Goal: Task Accomplishment & Management: Complete application form

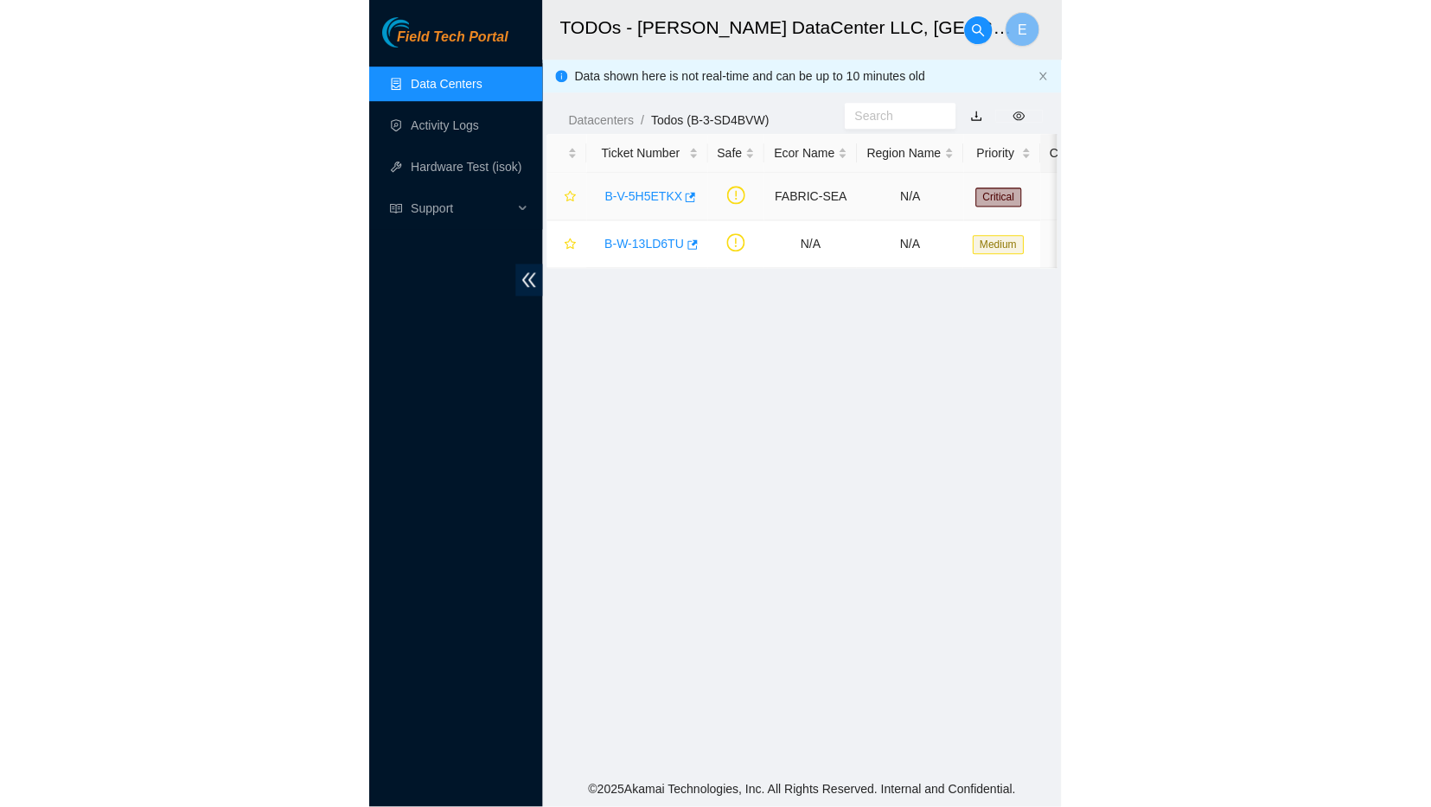
scroll to position [296, 0]
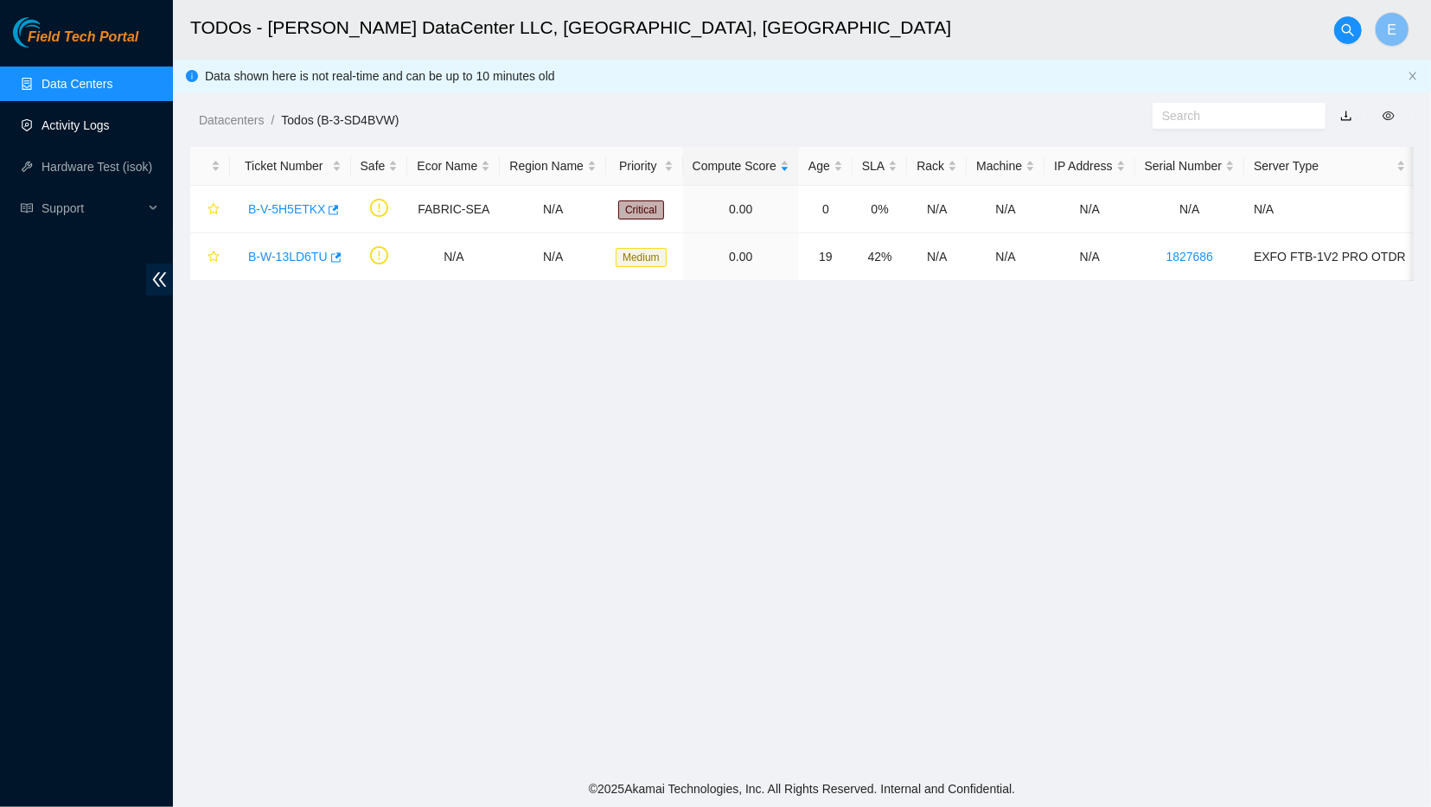
click at [41, 127] on link "Activity Logs" at bounding box center [75, 125] width 68 height 14
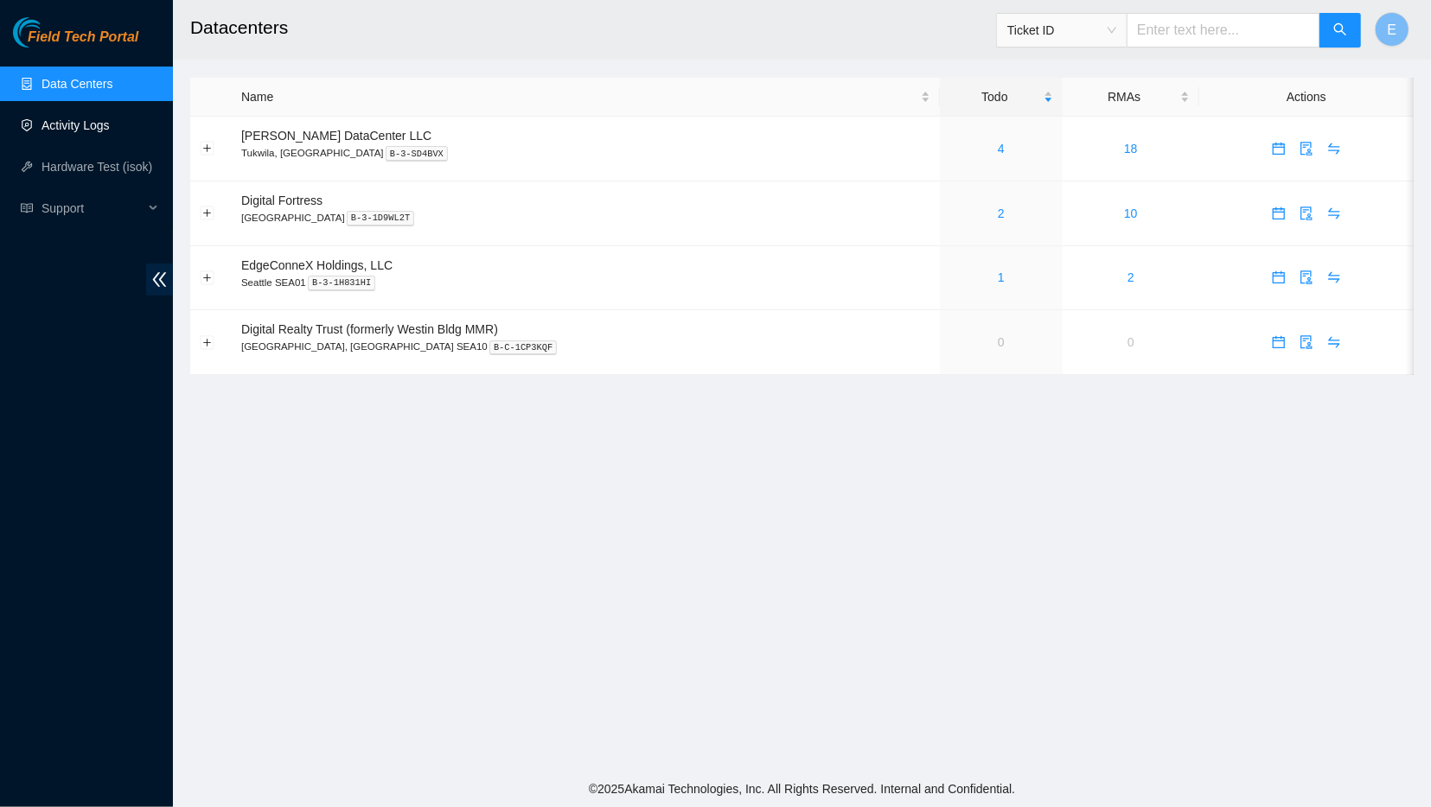
click at [110, 127] on link "Activity Logs" at bounding box center [75, 125] width 68 height 14
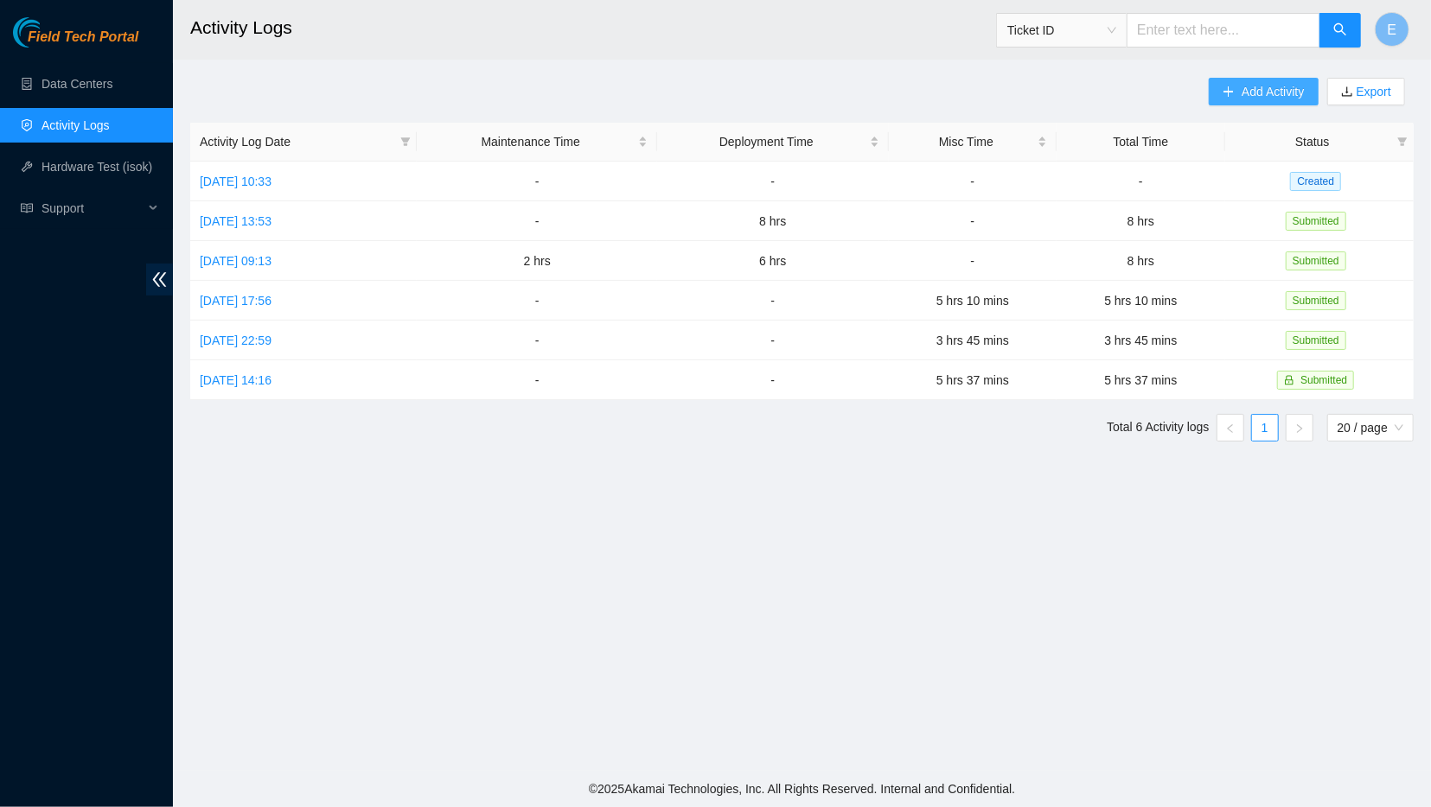
click at [1284, 94] on span "Add Activity" at bounding box center [1272, 91] width 62 height 19
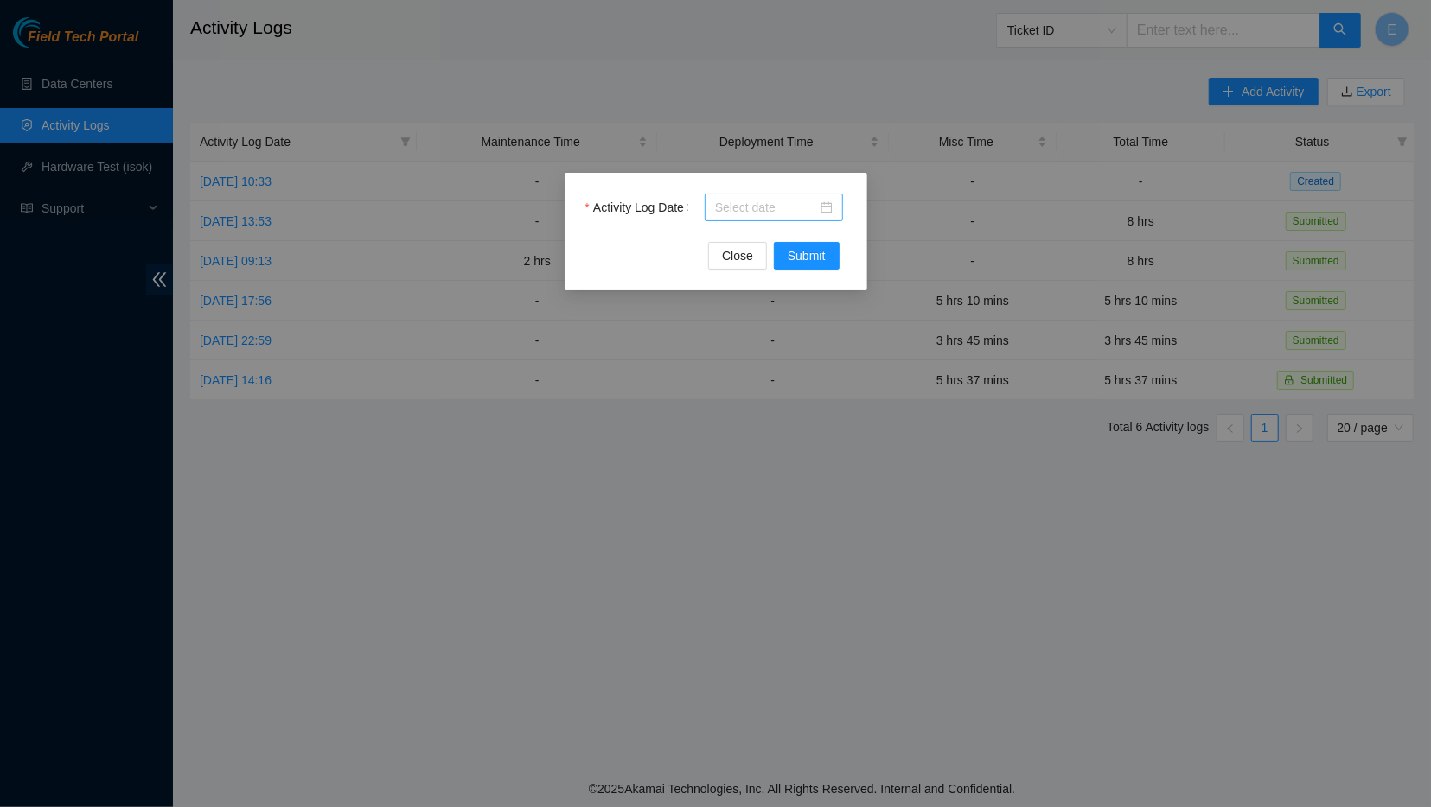
click at [746, 215] on input "Activity Log Date" at bounding box center [766, 207] width 102 height 19
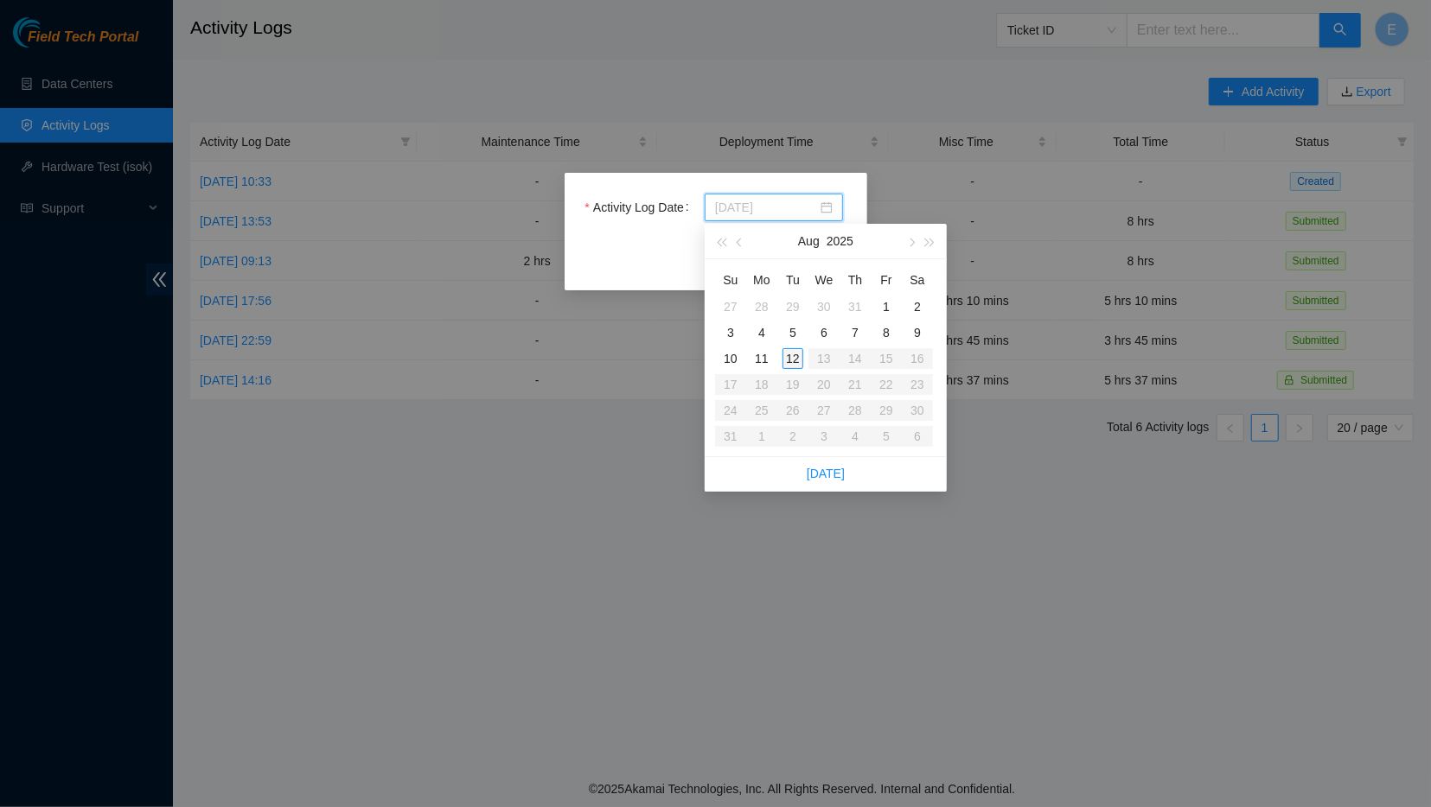
type input "[DATE]"
click at [791, 359] on div "12" at bounding box center [792, 358] width 21 height 21
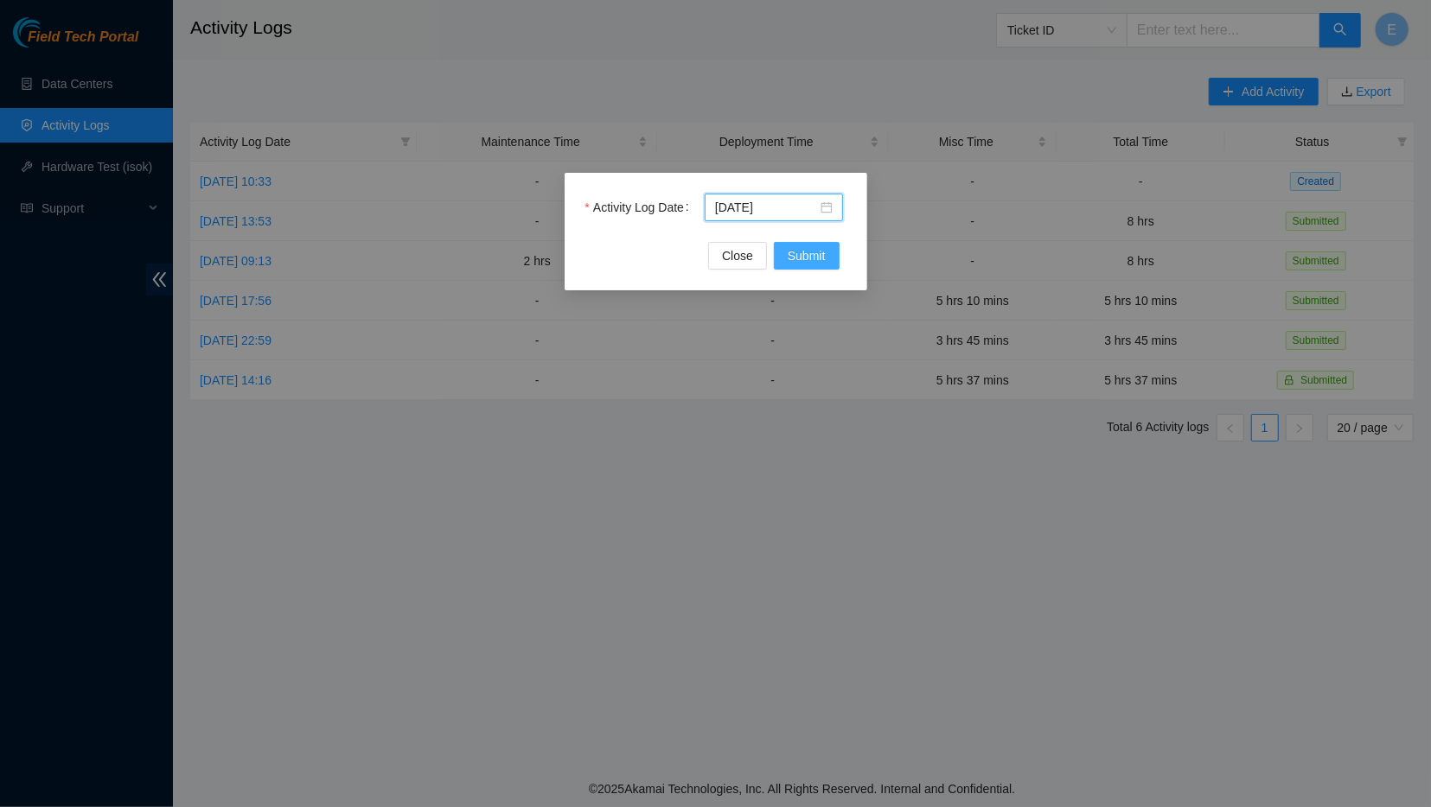
click at [801, 257] on span "Submit" at bounding box center [807, 255] width 38 height 19
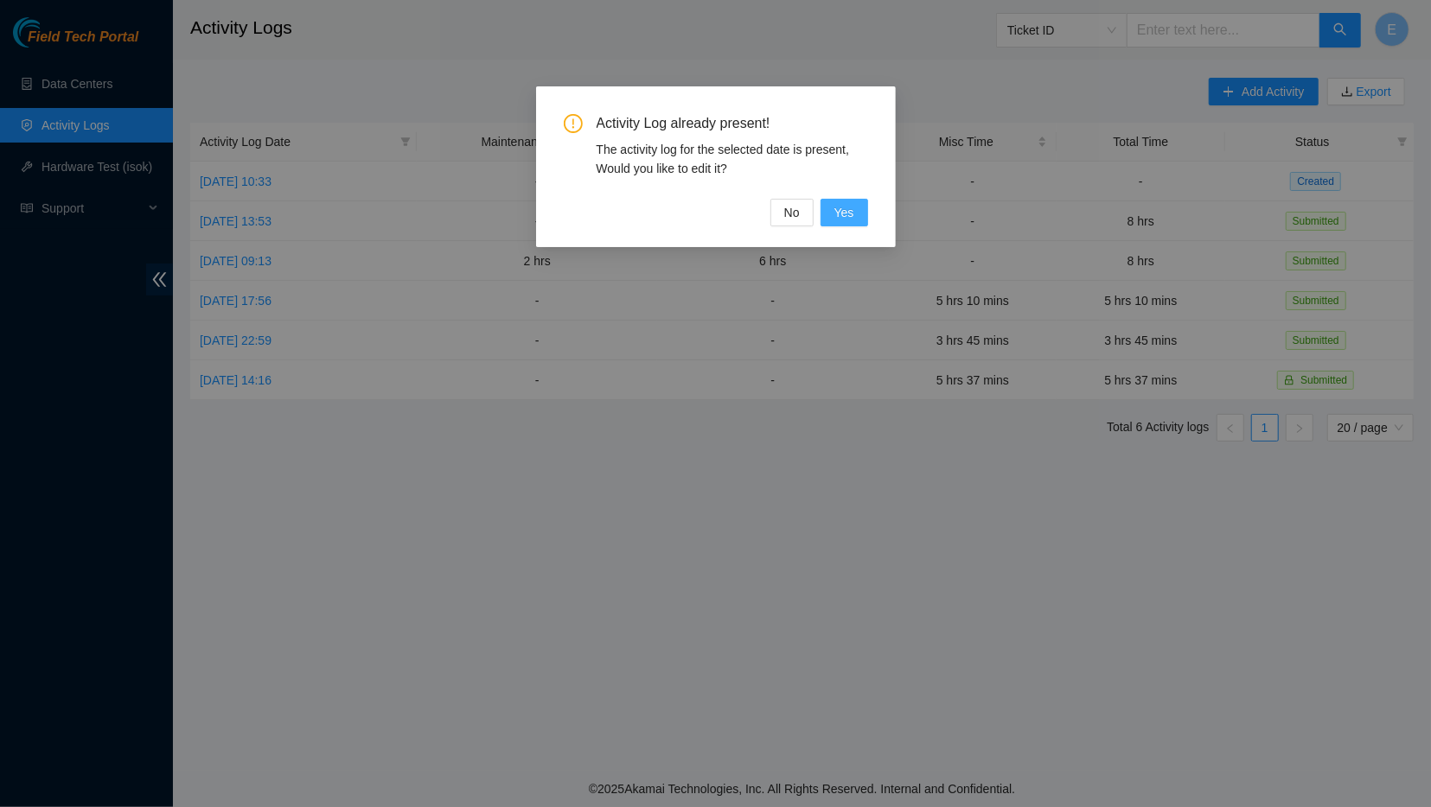
click at [840, 214] on span "Yes" at bounding box center [844, 212] width 20 height 19
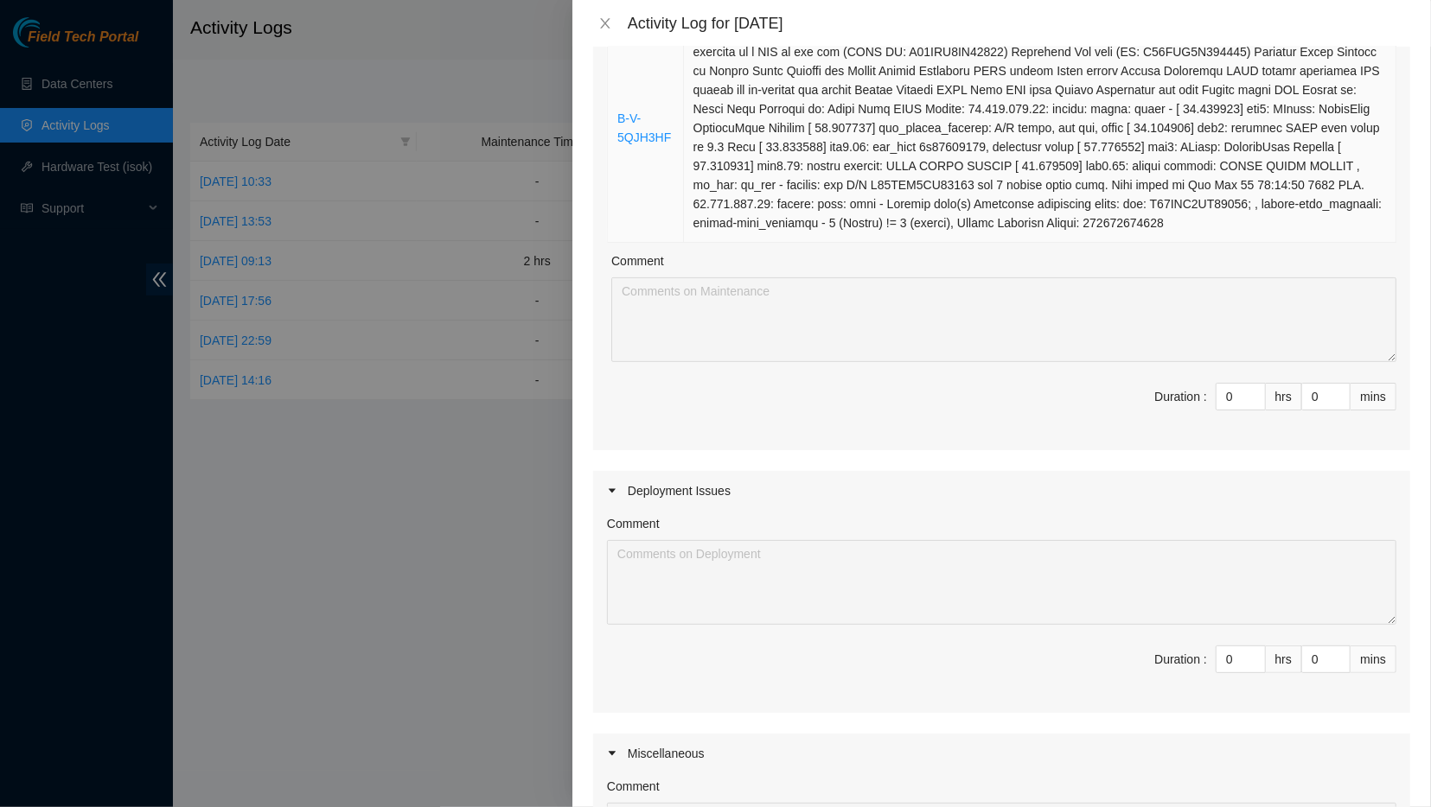
scroll to position [287, 0]
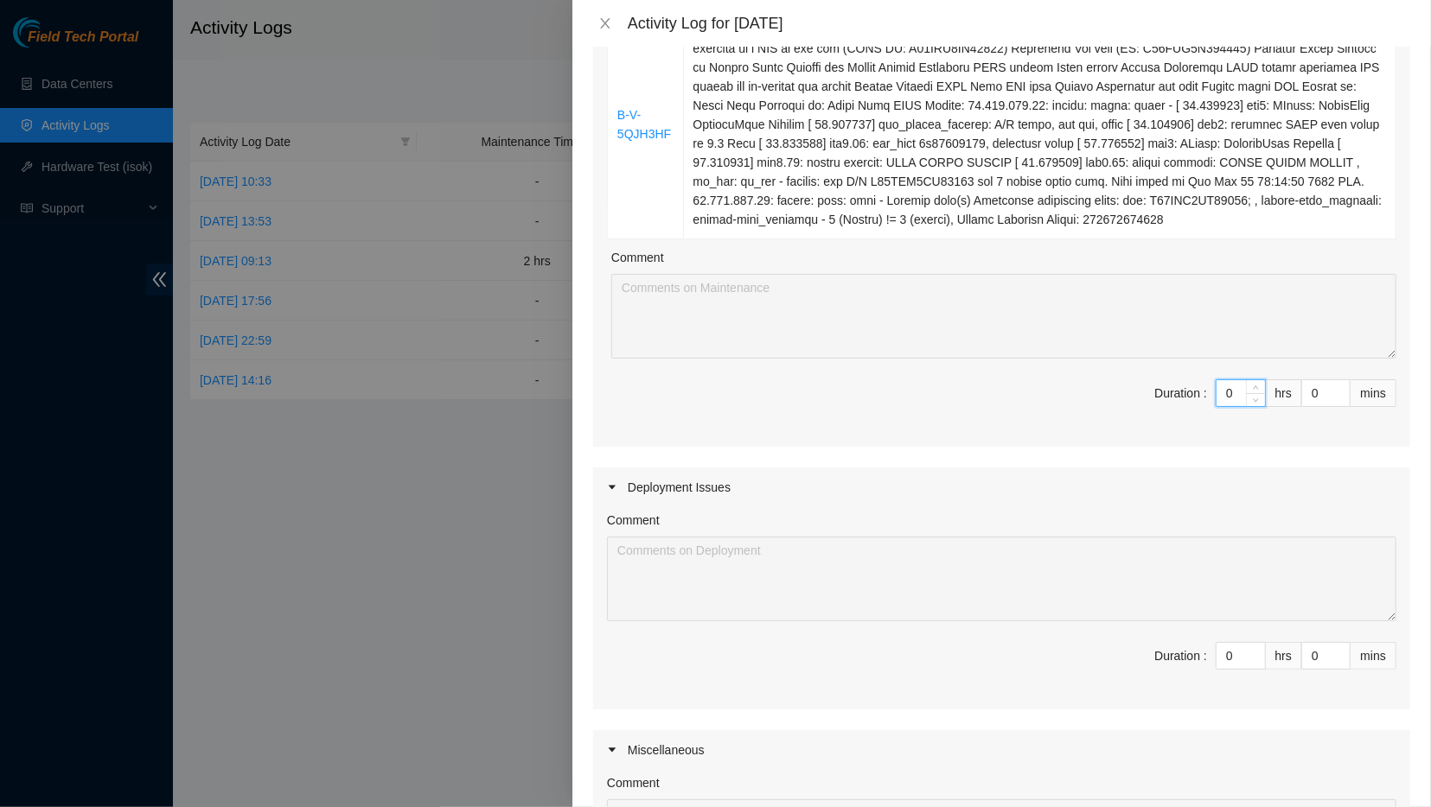
click at [1237, 392] on input "0" at bounding box center [1240, 393] width 48 height 26
type input "4"
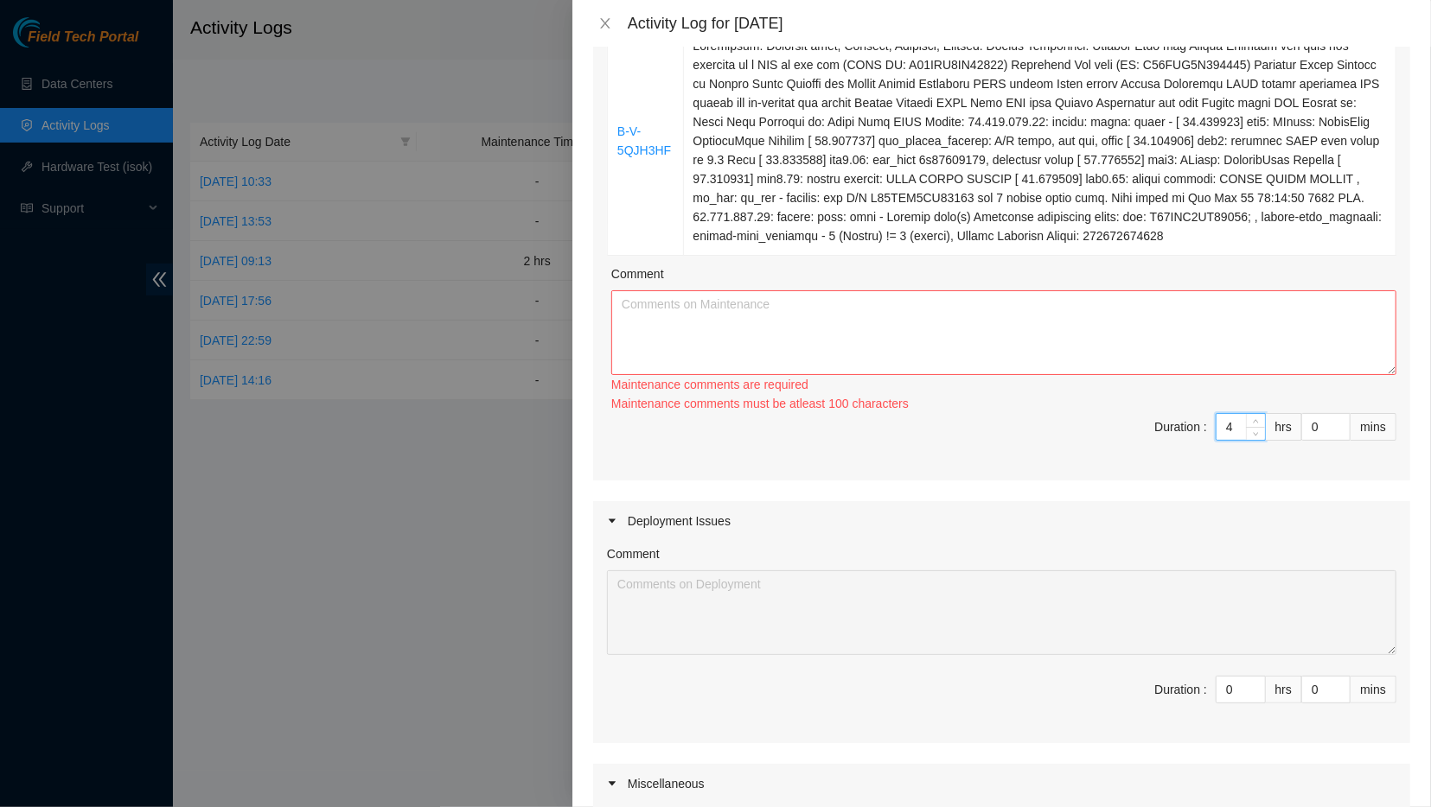
scroll to position [269, 0]
type input "4"
click at [1159, 334] on textarea "Comment" at bounding box center [1003, 334] width 785 height 85
click at [856, 332] on textarea "Comment" at bounding box center [1003, 334] width 785 height 85
paste textarea "Powered Down the Server Removed old disk and packaged it w RMA on the box (DISK…"
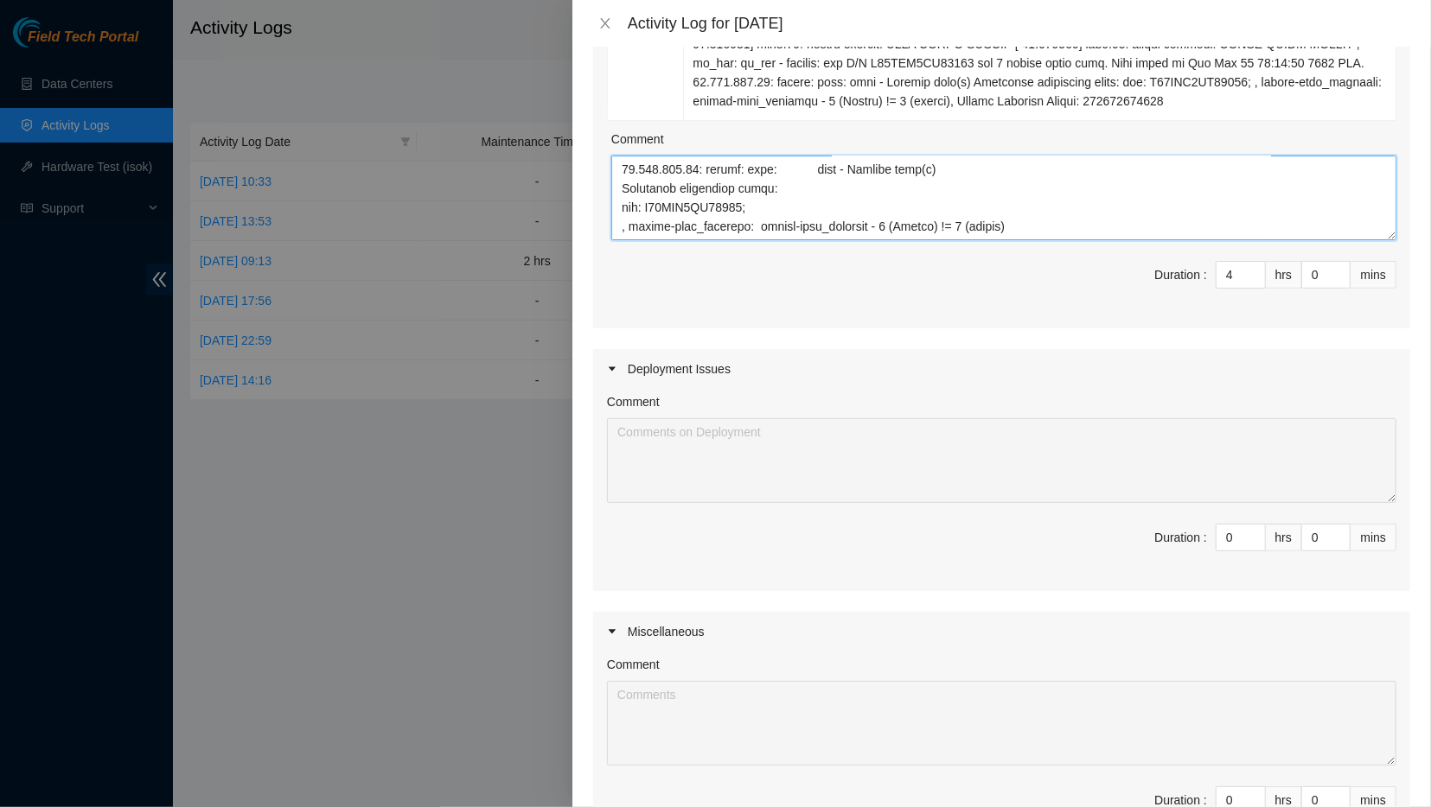
scroll to position [406, 0]
click at [1263, 535] on span "Decrease Value" at bounding box center [1255, 542] width 19 height 16
type textarea "Powered Down the Server Removed old disk and packaged it w RMA on the box (DISK…"
click at [1238, 535] on input "0" at bounding box center [1240, 537] width 48 height 26
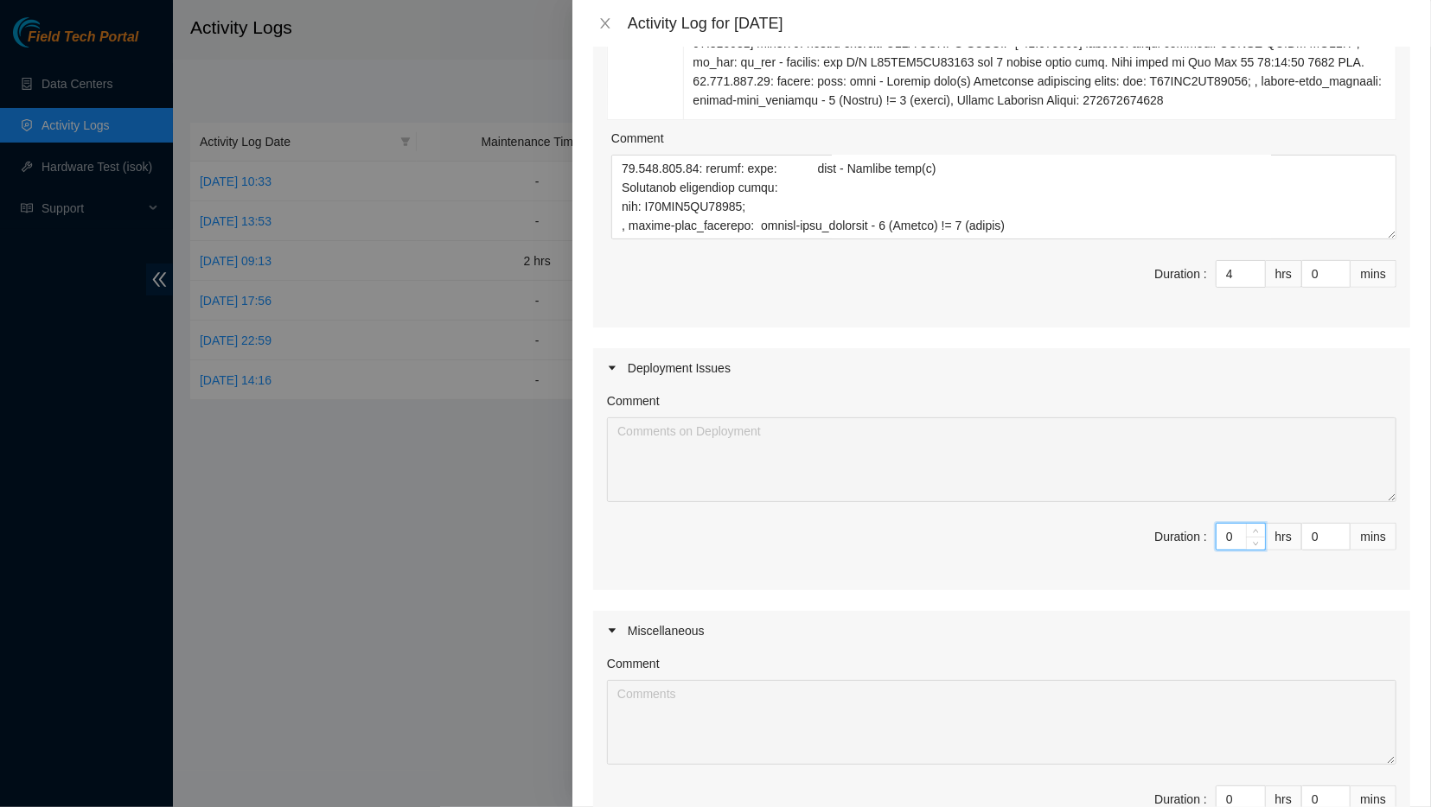
click at [1238, 535] on input "0" at bounding box center [1240, 537] width 48 height 26
type input "4"
type input "8"
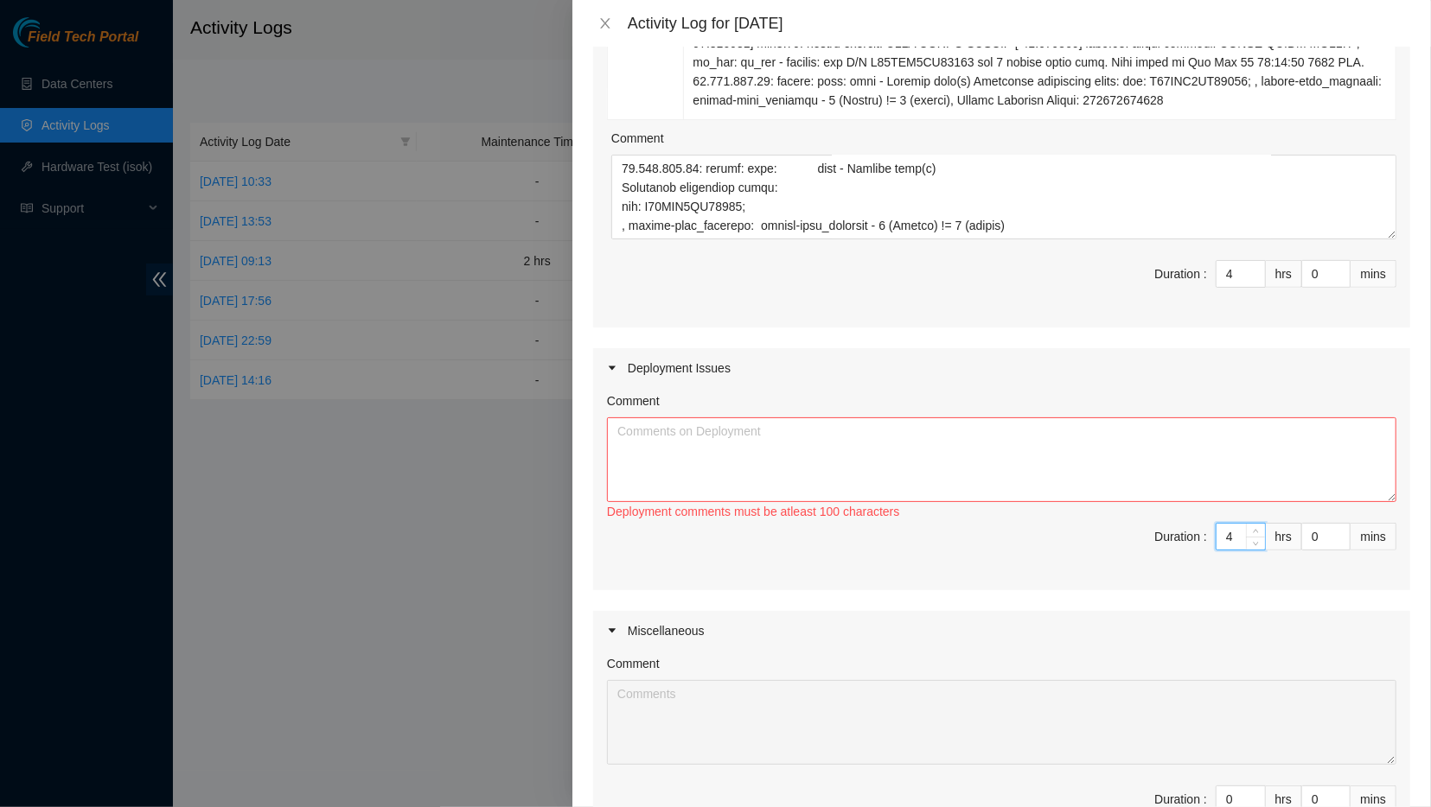
type input "4"
click at [943, 409] on div "Comment" at bounding box center [1001, 405] width 789 height 26
click at [880, 454] on textarea "Comment" at bounding box center [1001, 460] width 789 height 85
click at [836, 443] on textarea "Comment" at bounding box center [1001, 460] width 789 height 85
paste textarea "Deployment: Moved 10 Pallets Deployed 2 TORs Deployed a console"
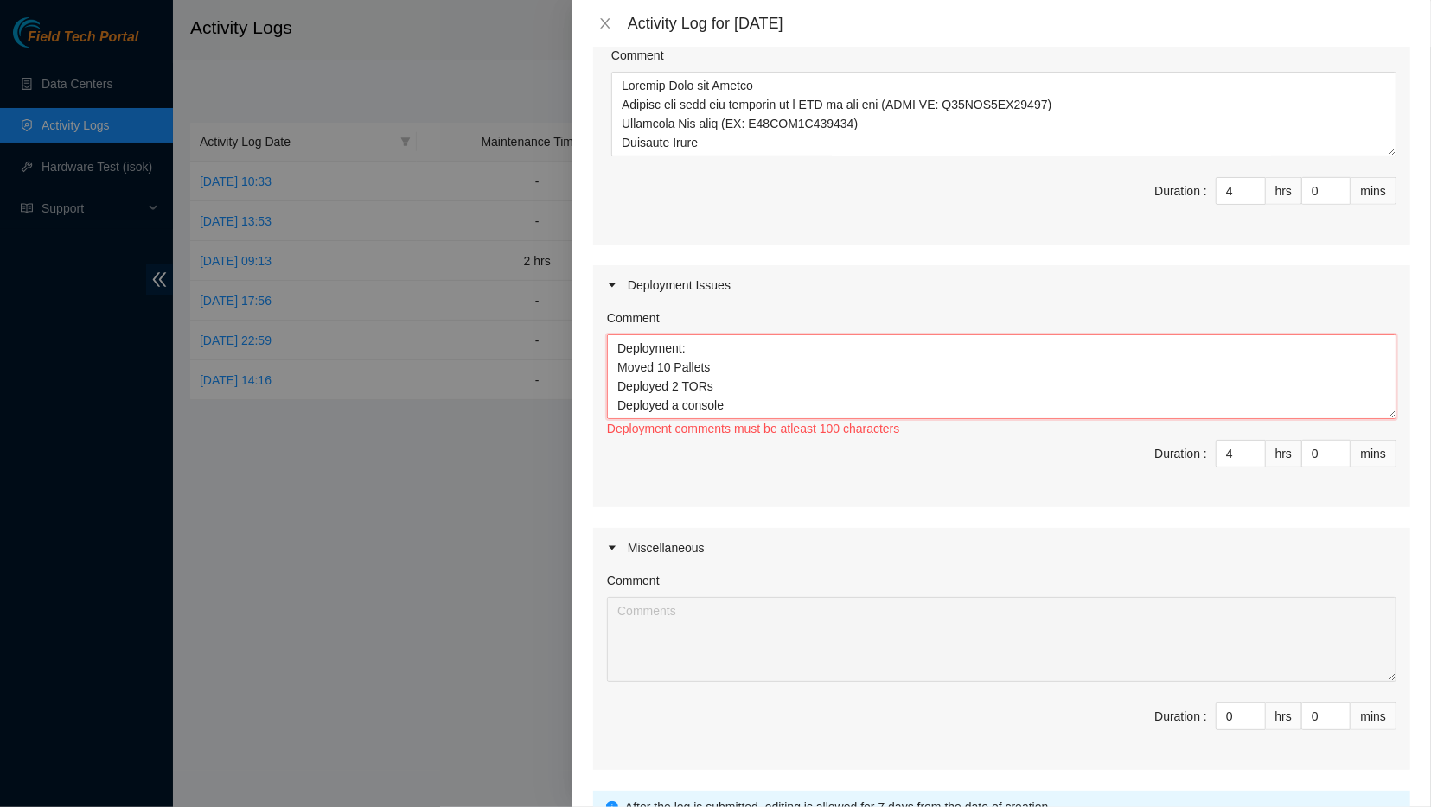
scroll to position [0, 0]
click at [693, 345] on textarea "Deployment: Moved 10 Pallets Deployed 2 TORs Deployed a console All work was do…" at bounding box center [1001, 377] width 789 height 85
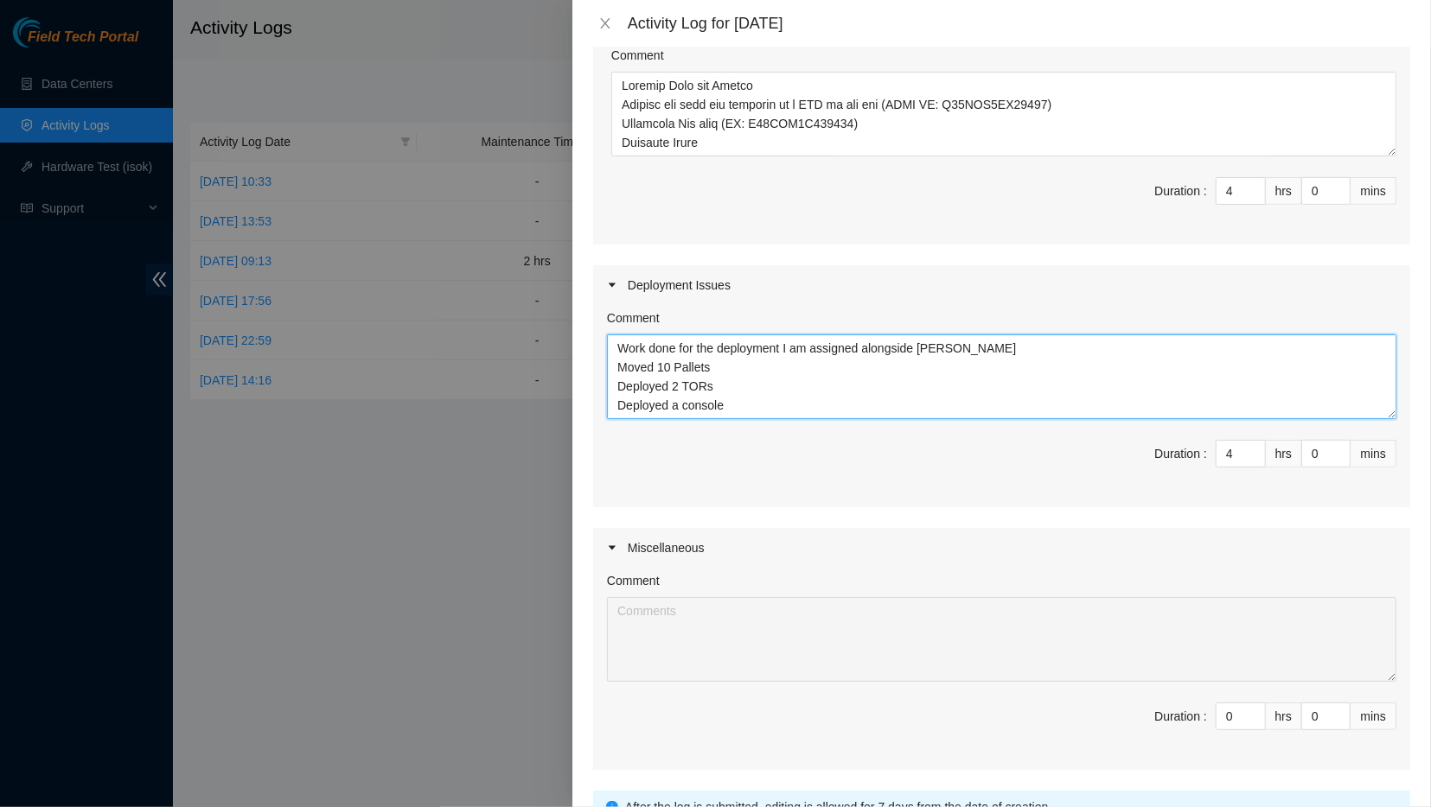
scroll to position [19, 0]
click at [757, 402] on textarea "Work done for the deployment I am assigned alongside [PERSON_NAME] Moved 10 Pal…" at bounding box center [1001, 377] width 789 height 85
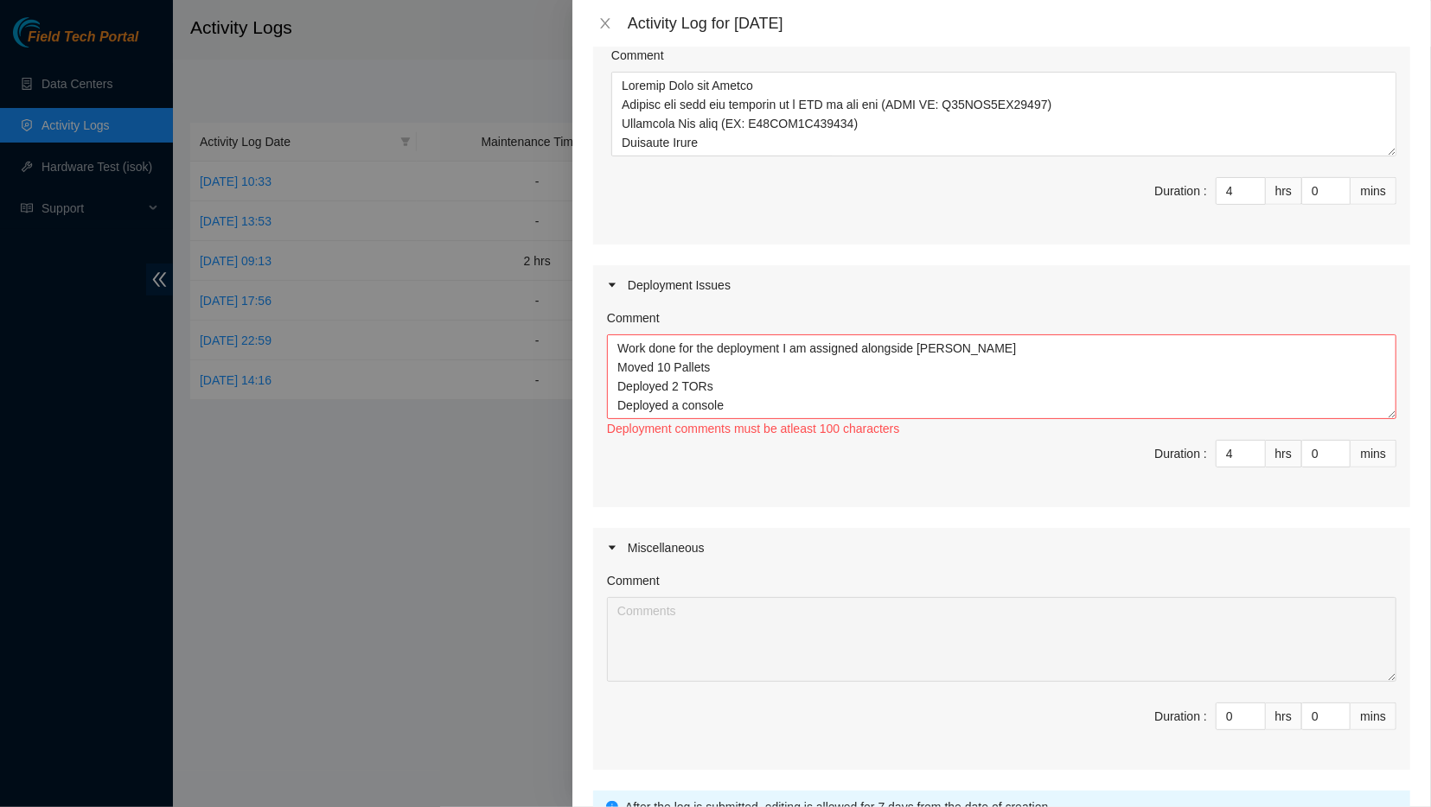
click at [796, 432] on div "Deployment comments must be atleast 100 characters" at bounding box center [1001, 428] width 789 height 19
click at [789, 403] on textarea "Work done for the deployment I am assigned alongside [PERSON_NAME] Moved 10 Pal…" at bounding box center [1001, 377] width 789 height 85
click at [678, 392] on textarea "Work done for the deployment I am assigned alongside [PERSON_NAME] Moved 10 Pal…" at bounding box center [1001, 377] width 789 height 85
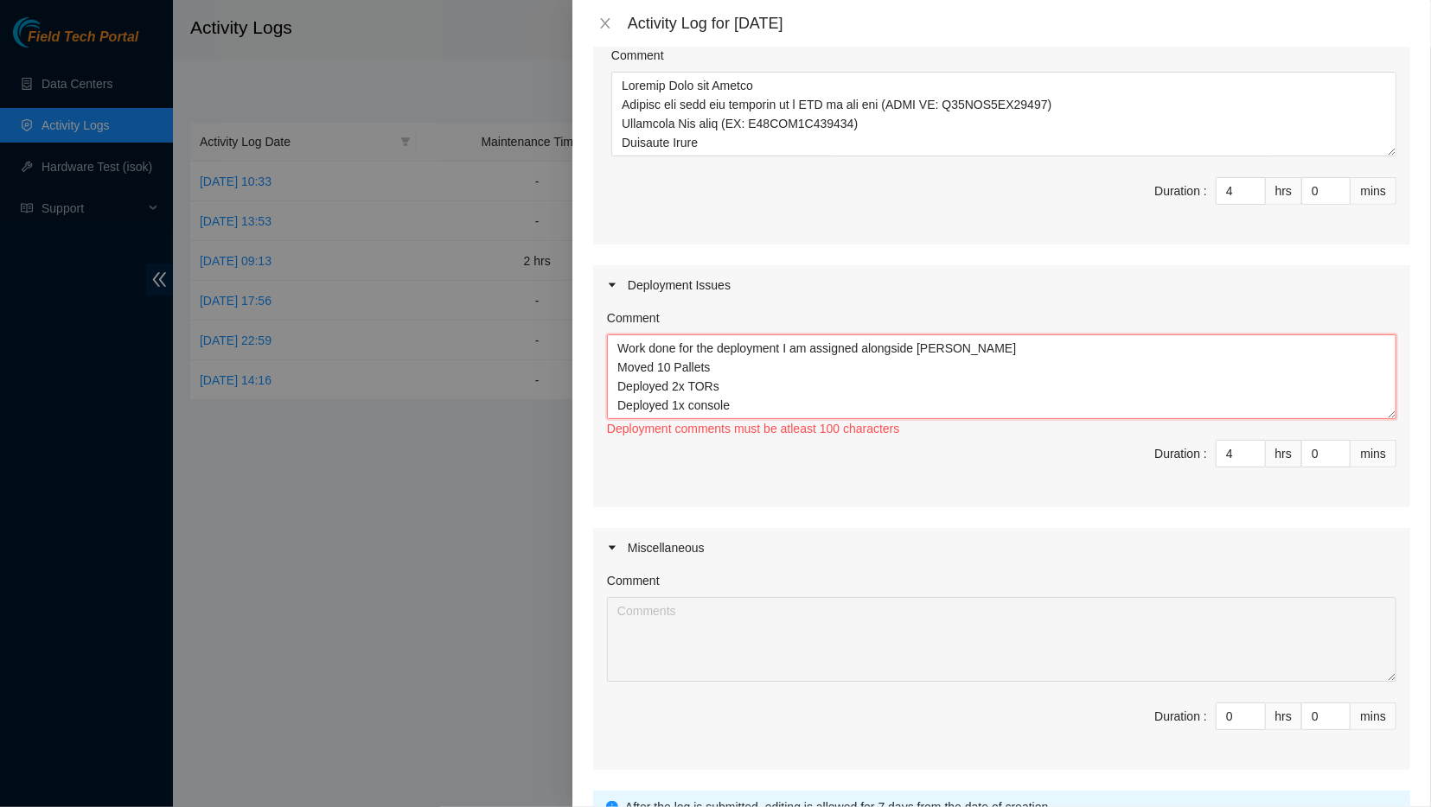
click at [810, 404] on textarea "Work done for the deployment I am assigned alongside [PERSON_NAME] Moved 10 Pal…" at bounding box center [1001, 377] width 789 height 85
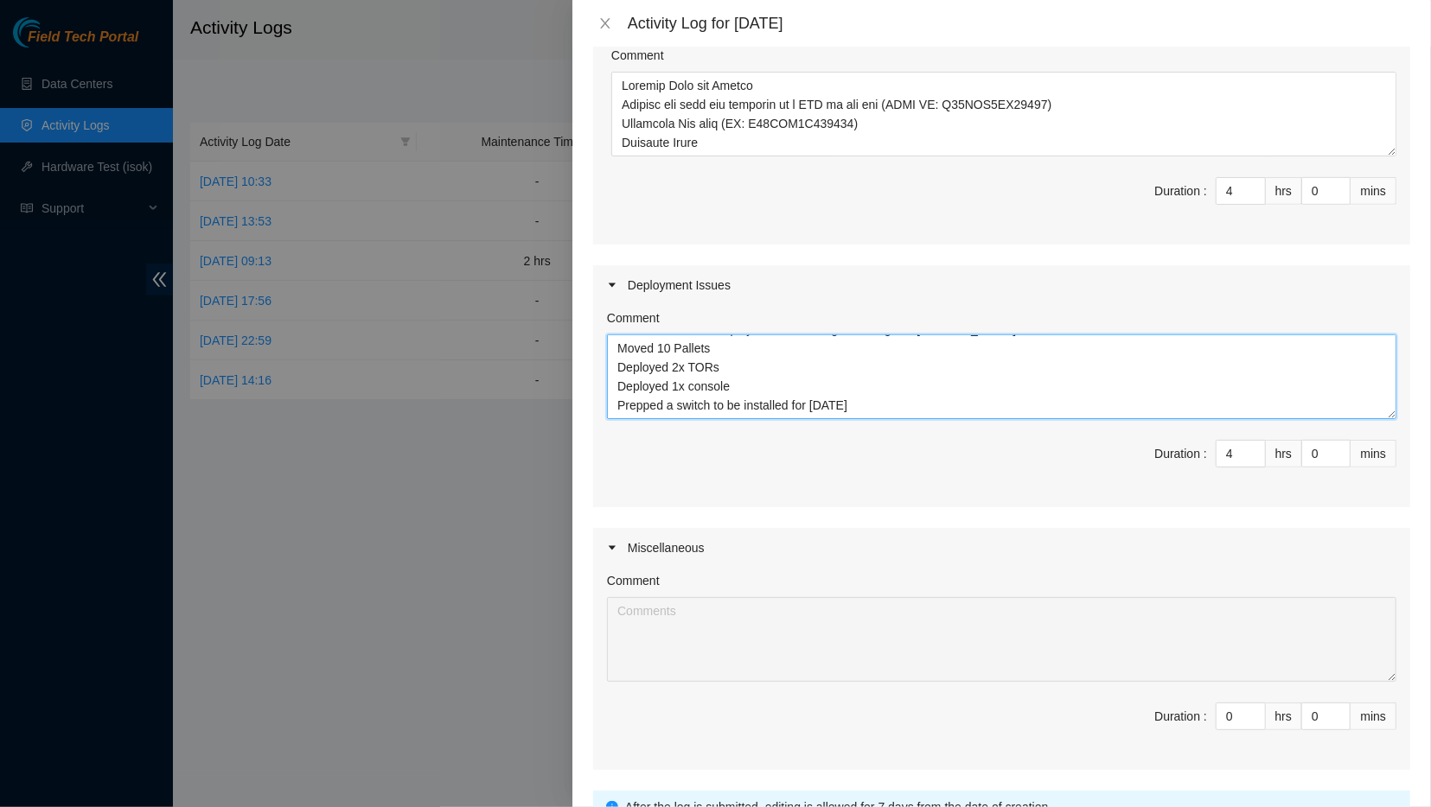
scroll to position [635, 0]
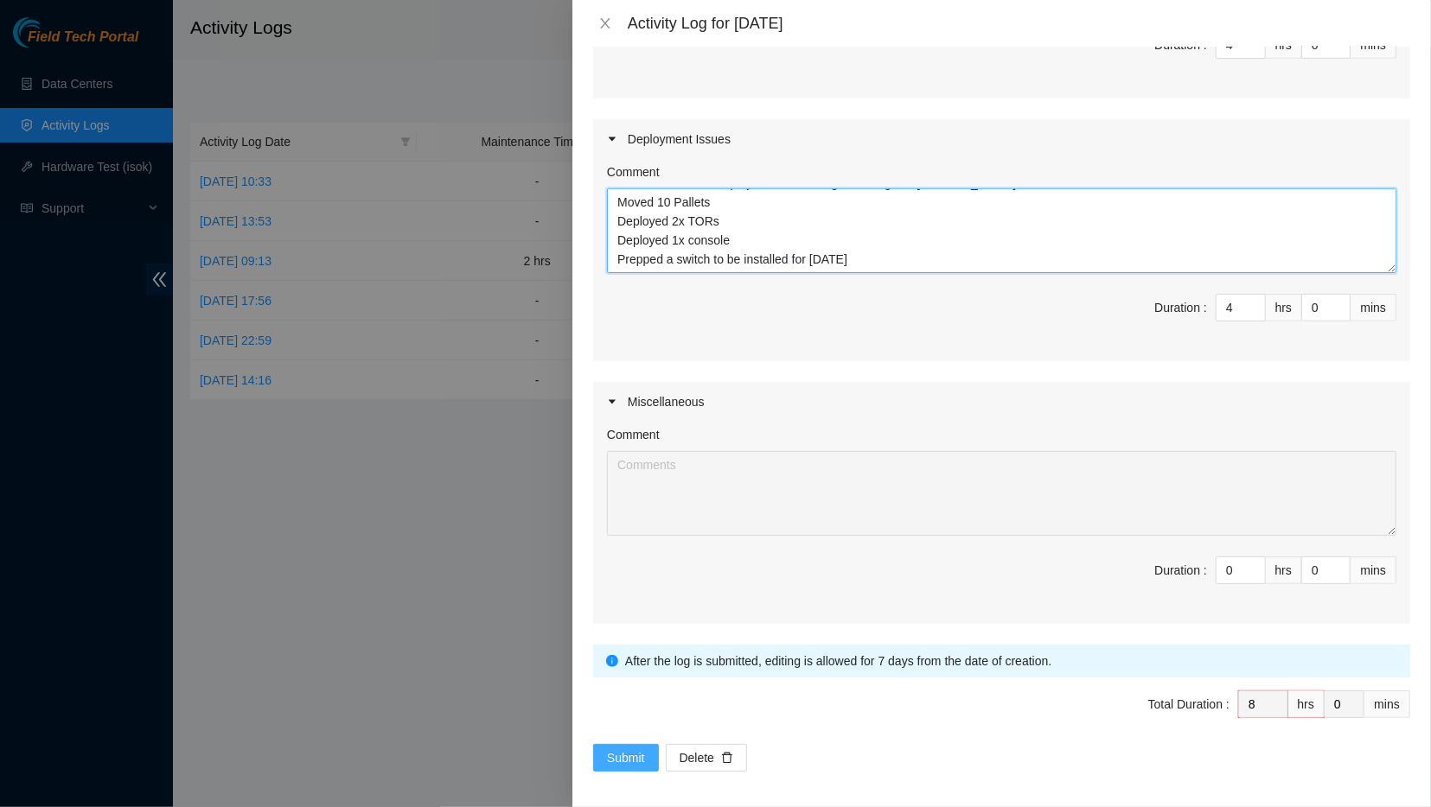
type textarea "Work done for the deployment I am assigned alongside [PERSON_NAME] Moved 10 Pal…"
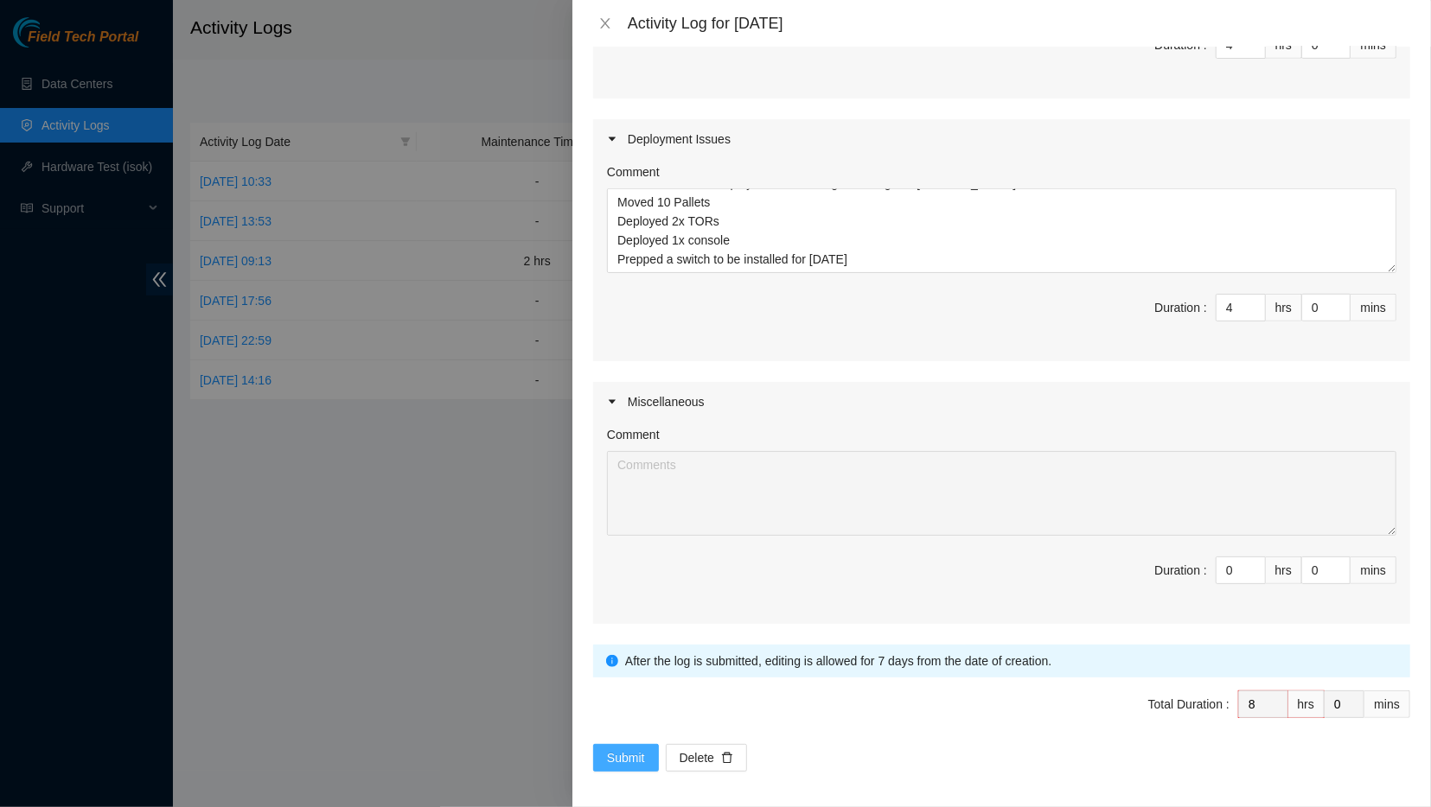
click at [630, 755] on span "Submit" at bounding box center [626, 758] width 38 height 19
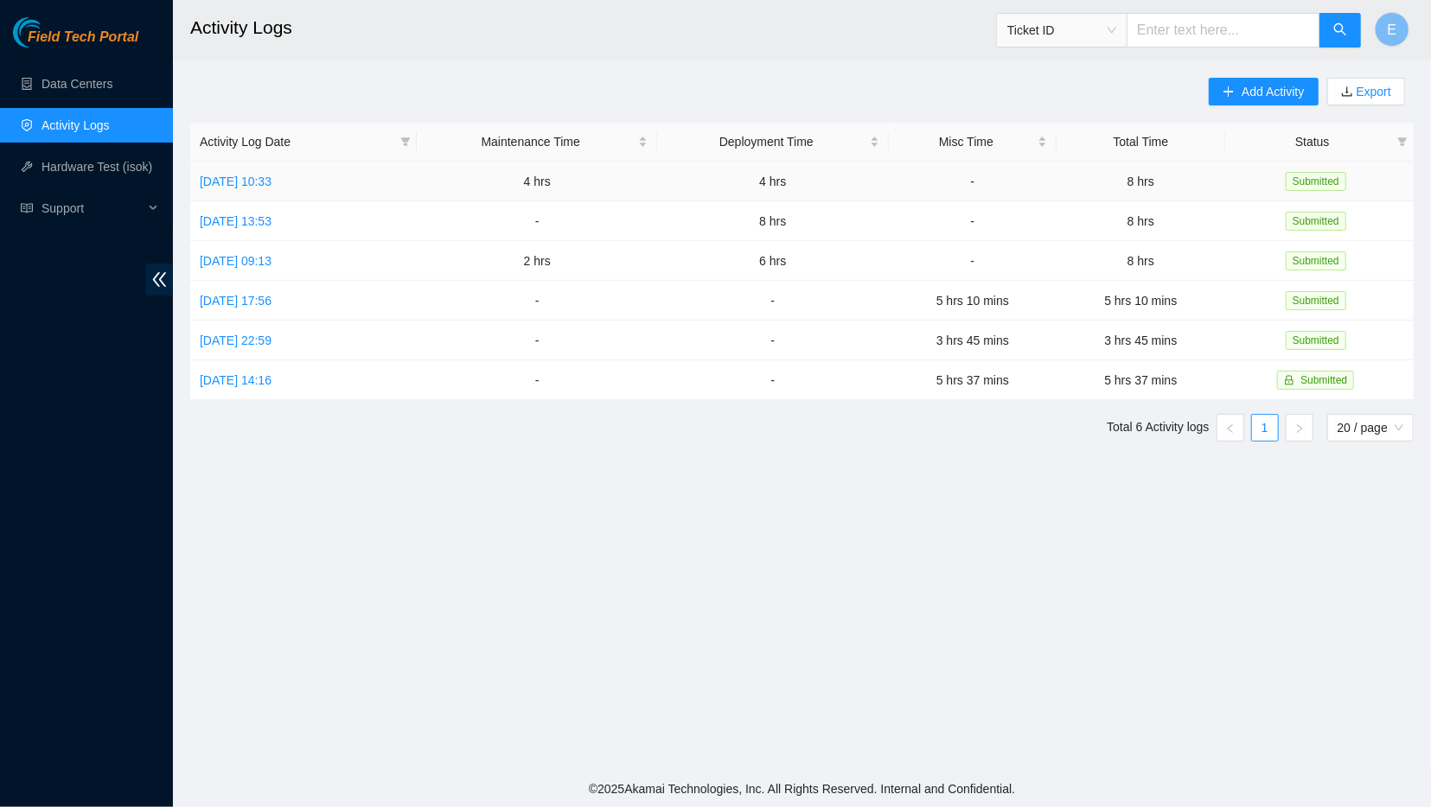
click at [1017, 196] on td "-" at bounding box center [973, 182] width 168 height 40
click at [271, 182] on link "[DATE] 10:33" at bounding box center [236, 182] width 72 height 14
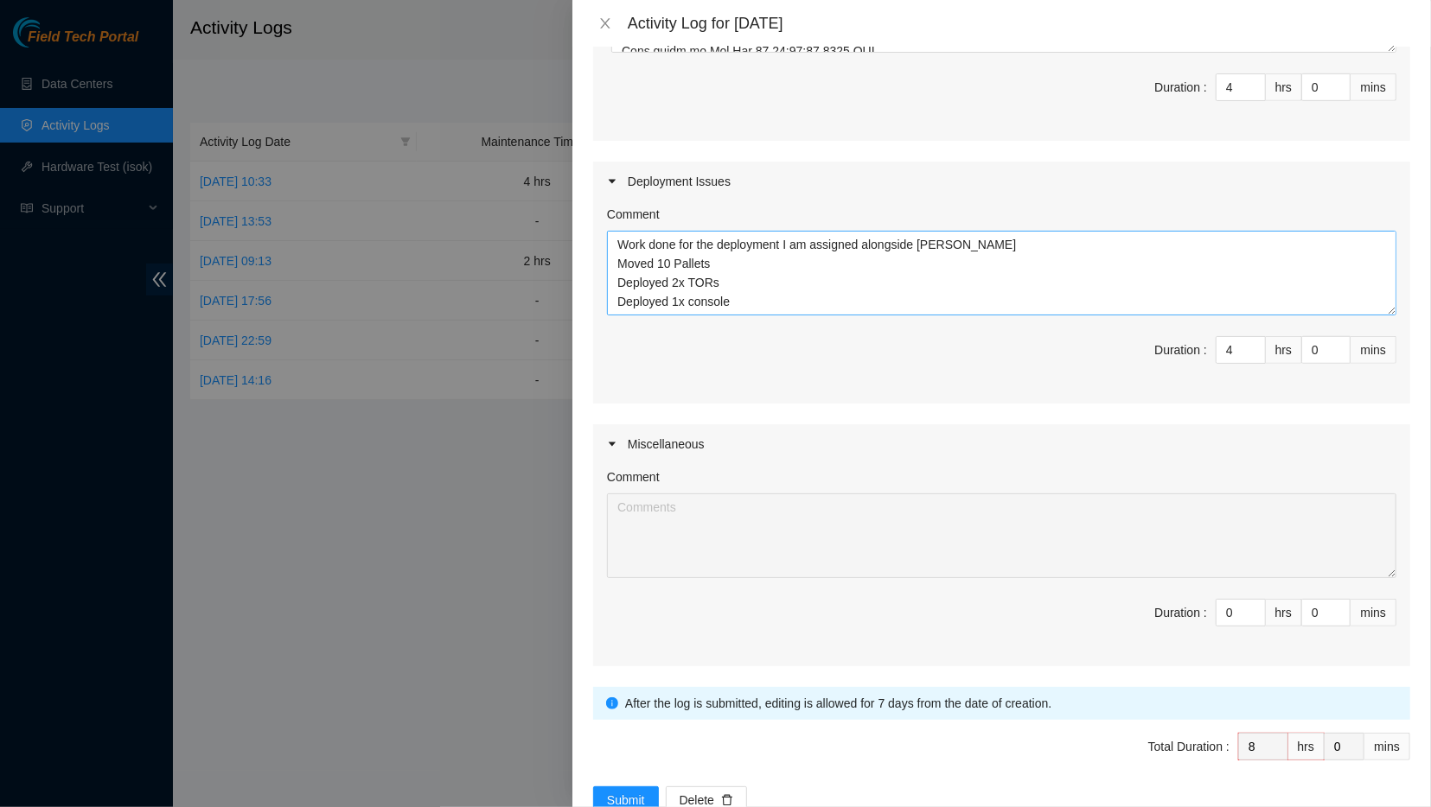
scroll to position [609, 0]
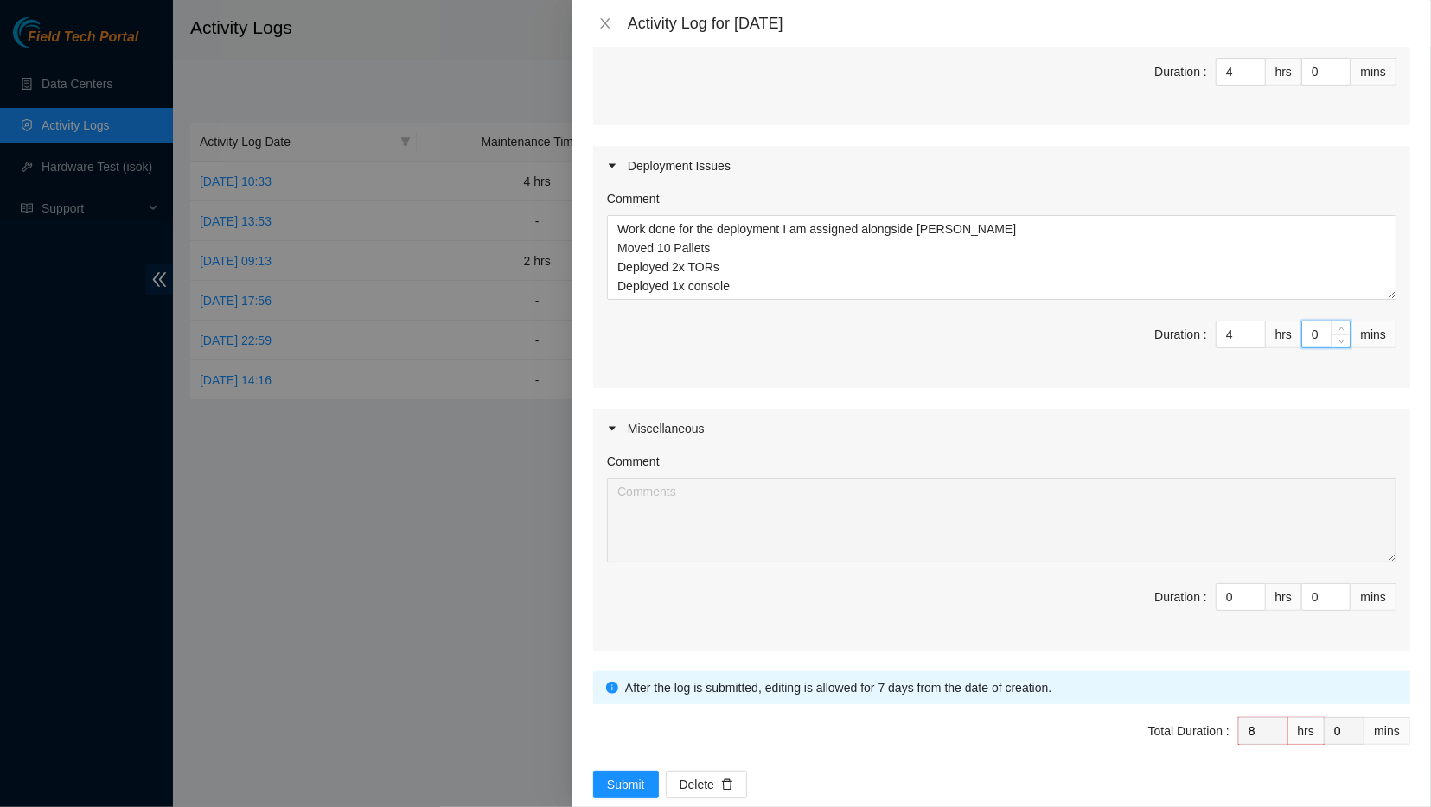
click at [1327, 329] on input "0" at bounding box center [1326, 335] width 48 height 26
type input "3"
type input "7"
click at [1253, 335] on span "down" at bounding box center [1256, 340] width 10 height 10
click at [1310, 328] on input "0" at bounding box center [1326, 335] width 48 height 26
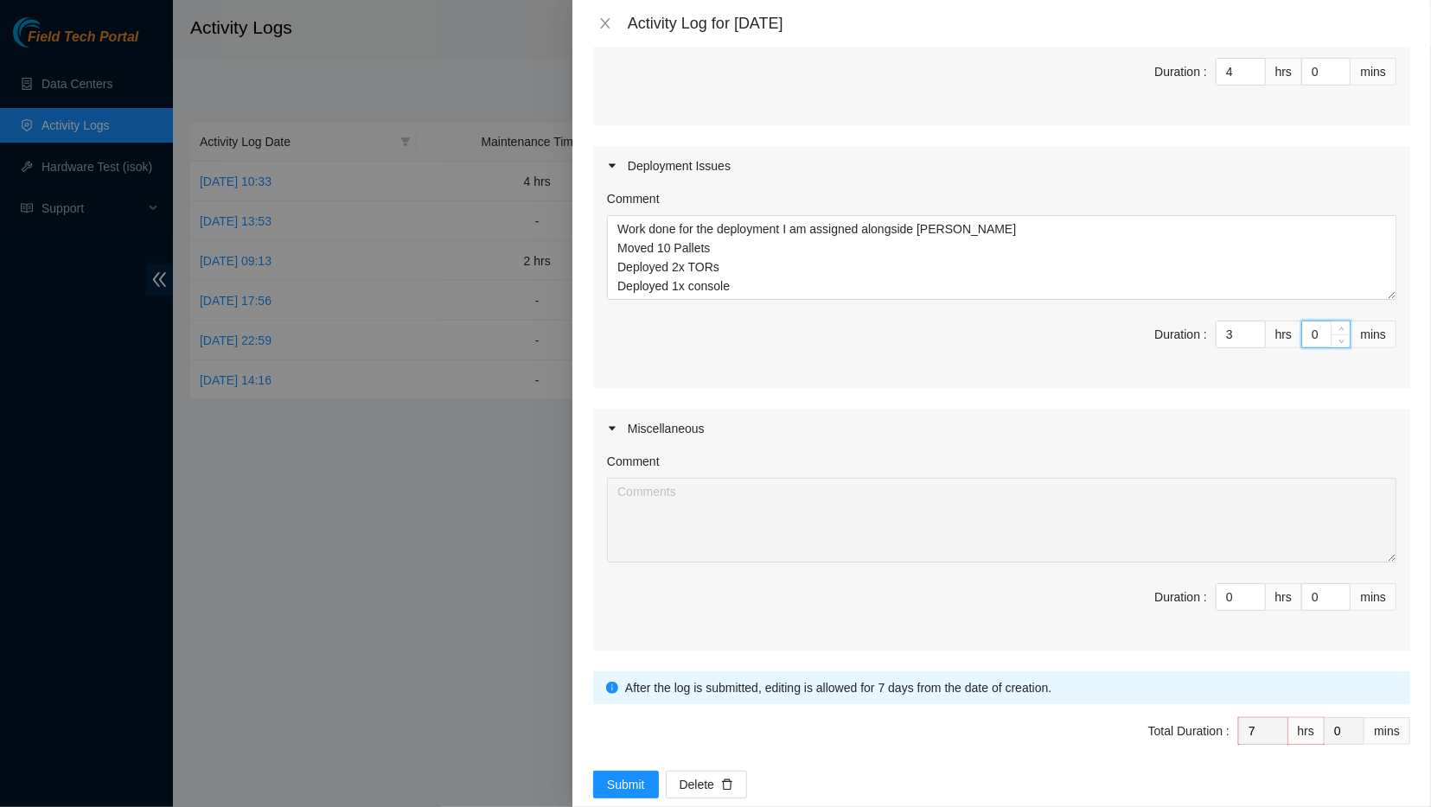
drag, startPoint x: 1321, startPoint y: 326, endPoint x: 1287, endPoint y: 322, distance: 34.0
click at [1302, 322] on input "0" at bounding box center [1326, 335] width 48 height 26
type input "4"
type input "45"
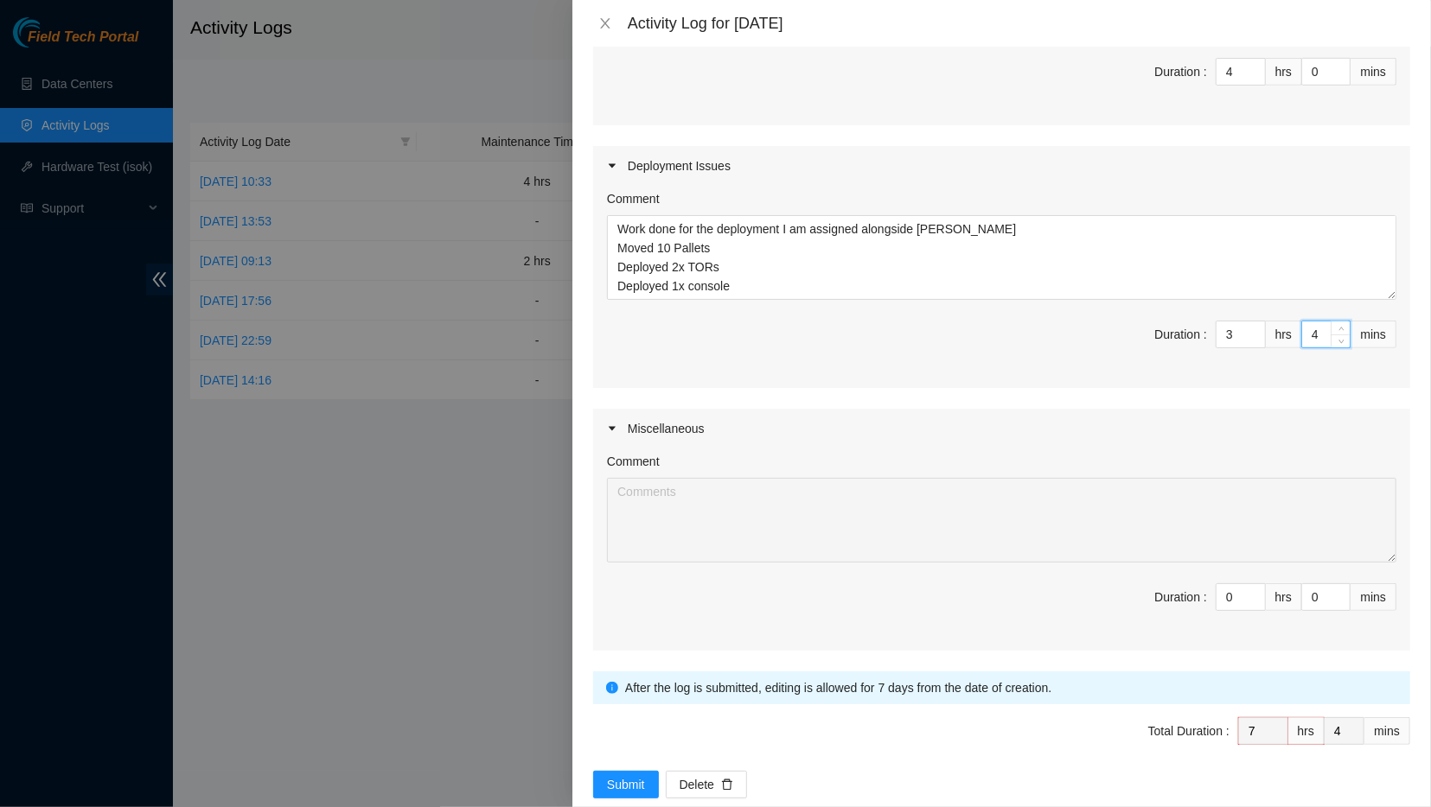
type input "45"
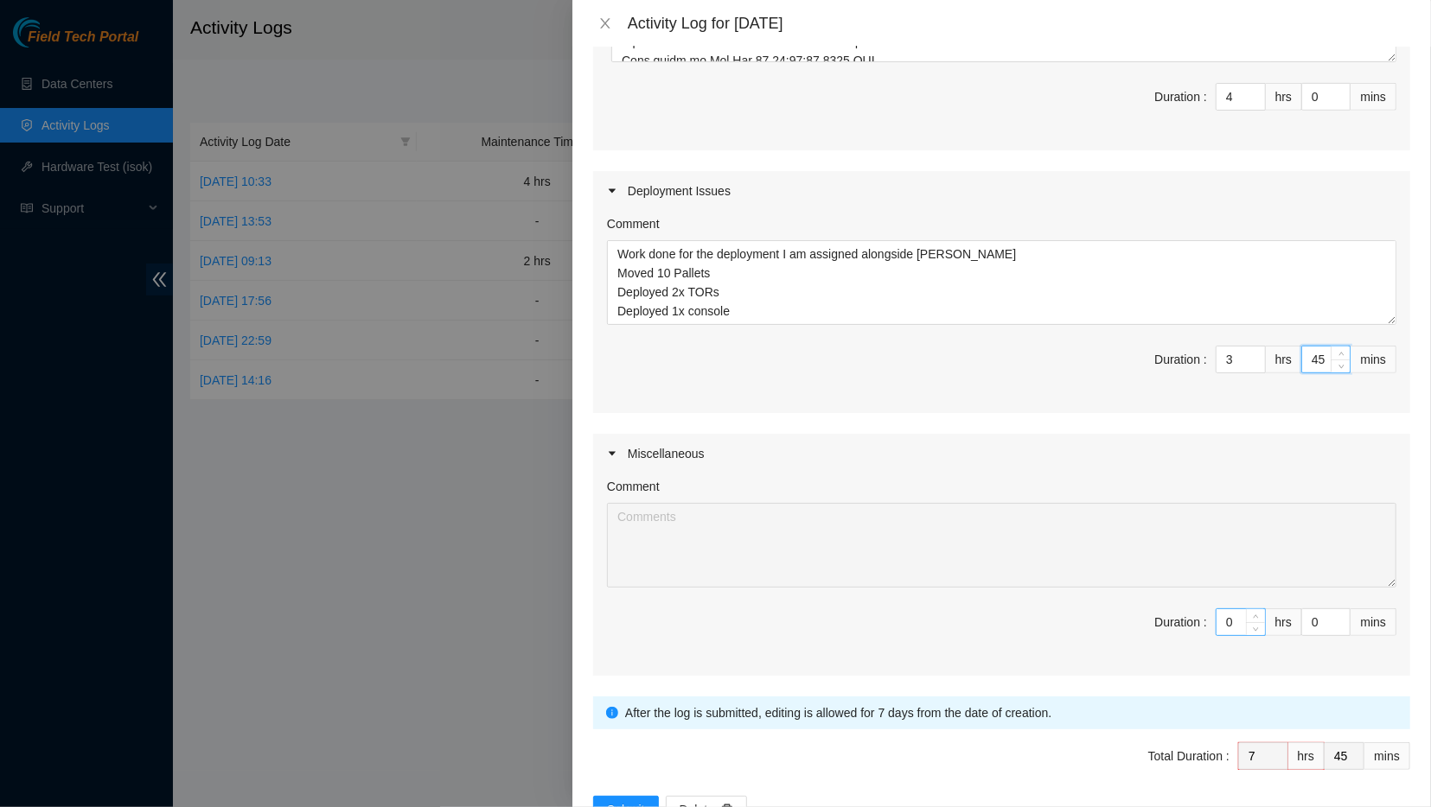
type input "45"
click at [1236, 614] on input "0" at bounding box center [1240, 622] width 48 height 26
type input "0"
click at [1326, 620] on input "0" at bounding box center [1326, 622] width 48 height 26
type input "01"
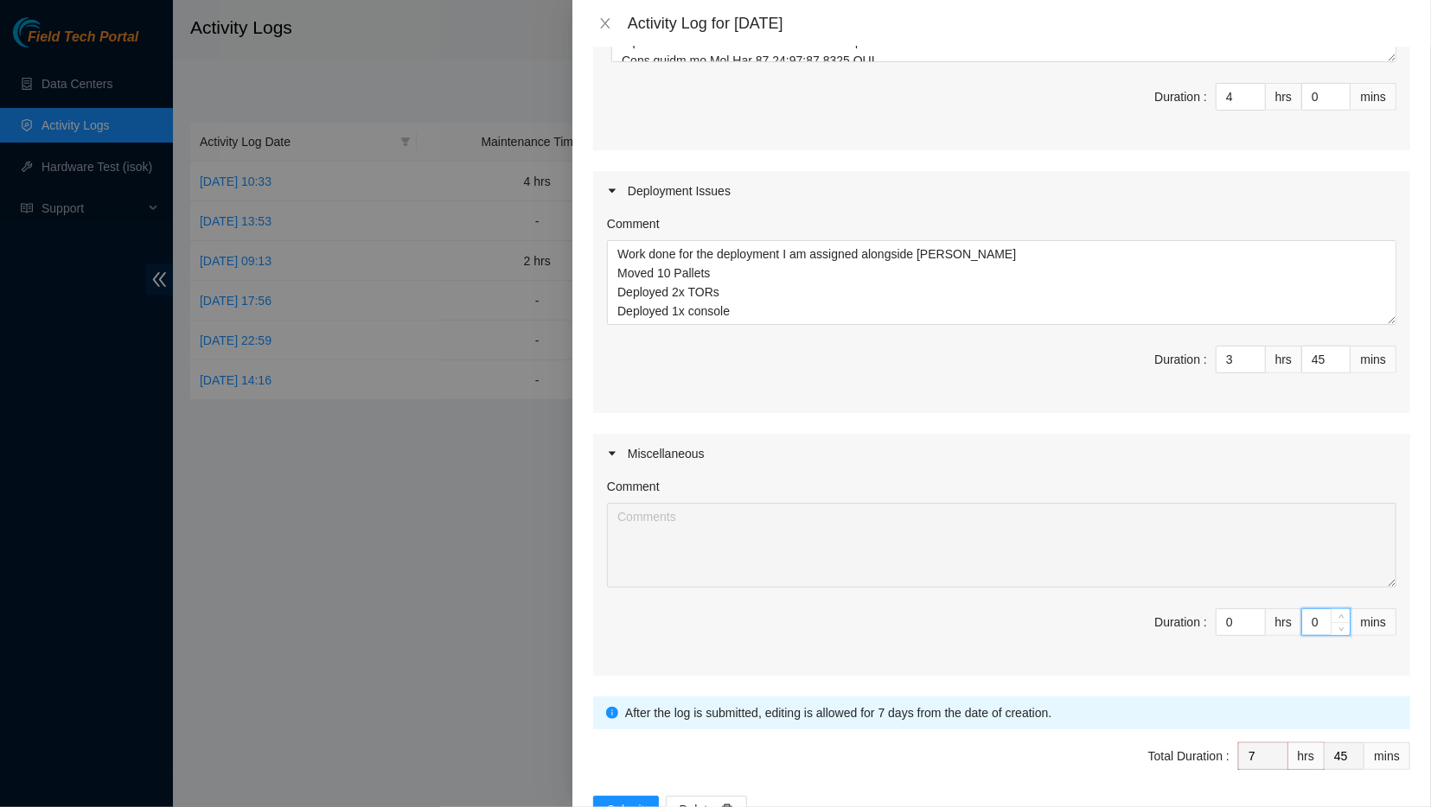
type input "46"
type input "015"
type input "8"
type input "0"
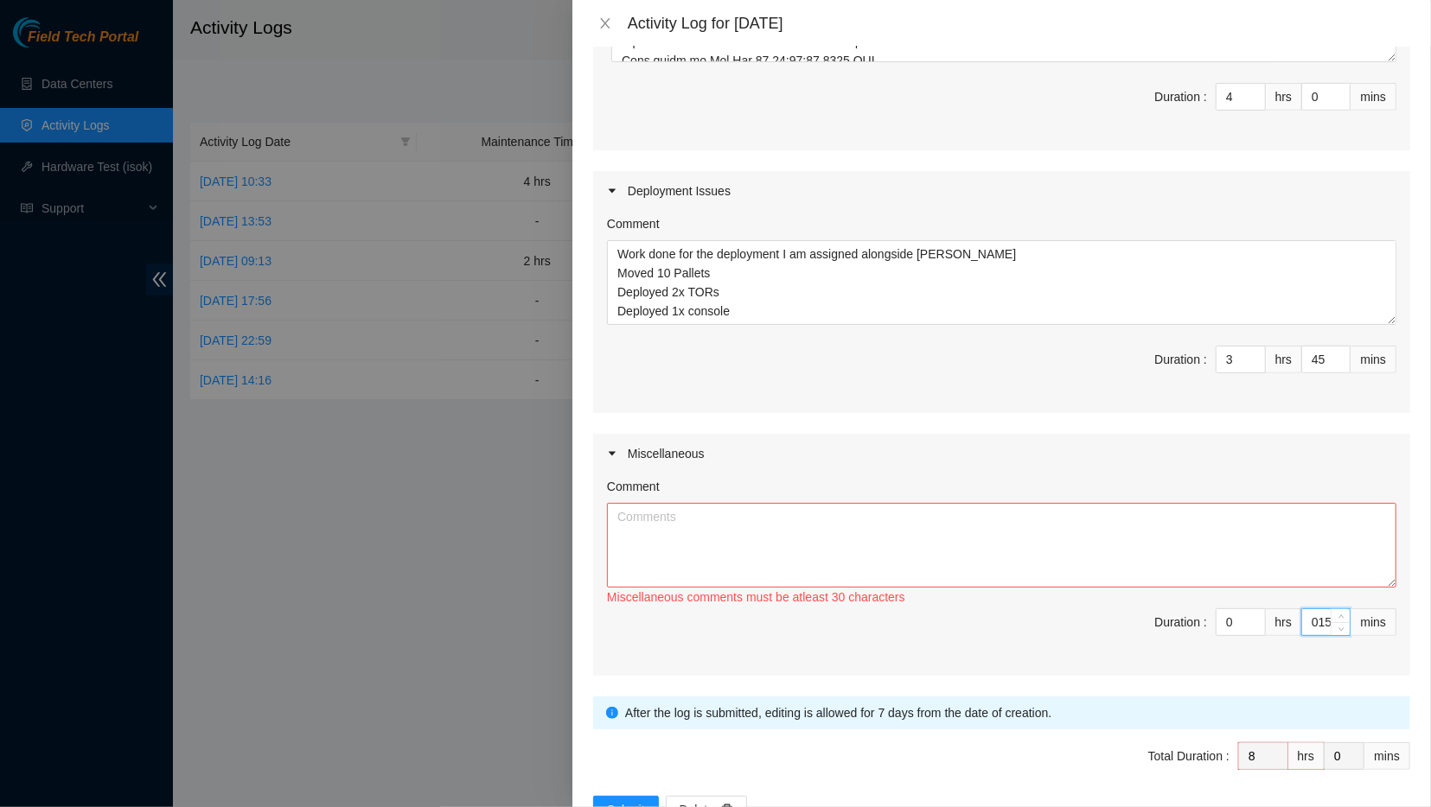
type input "01"
type input "7"
type input "46"
type input "0"
type input "45"
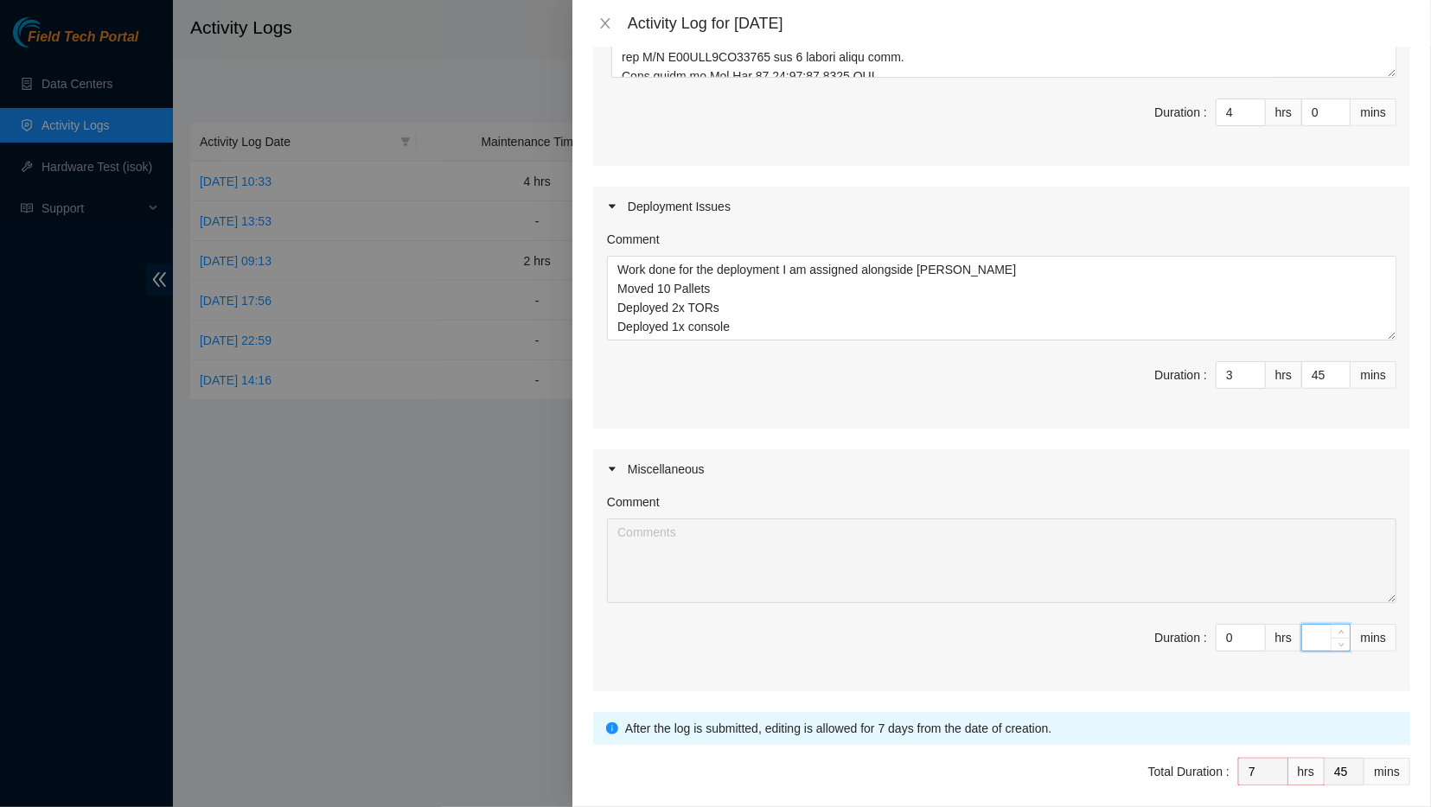
type input "1"
type input "46"
type input "15"
type input "8"
type input "0"
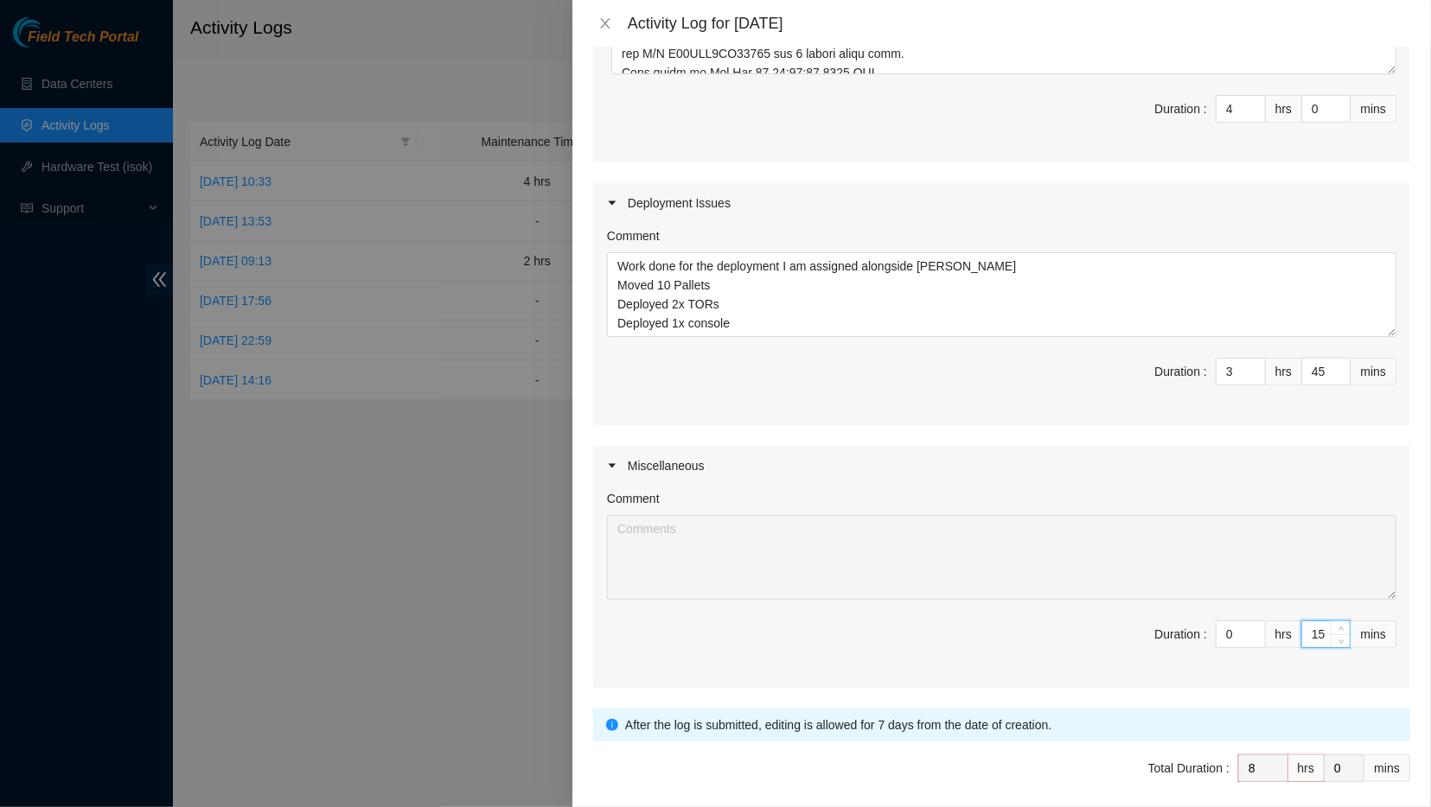
scroll to position [574, 0]
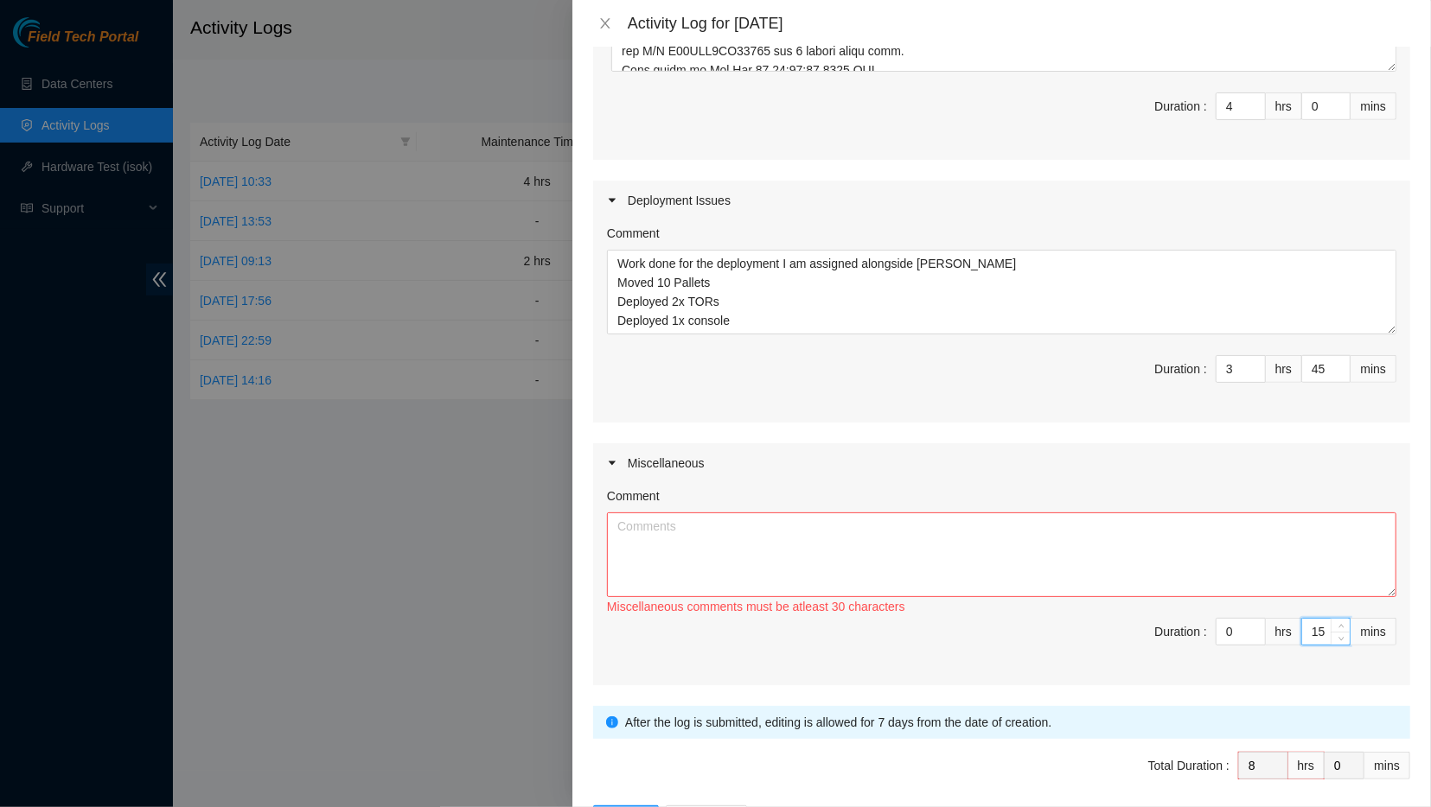
type input "15"
click at [1084, 528] on textarea "Comment" at bounding box center [1001, 555] width 789 height 85
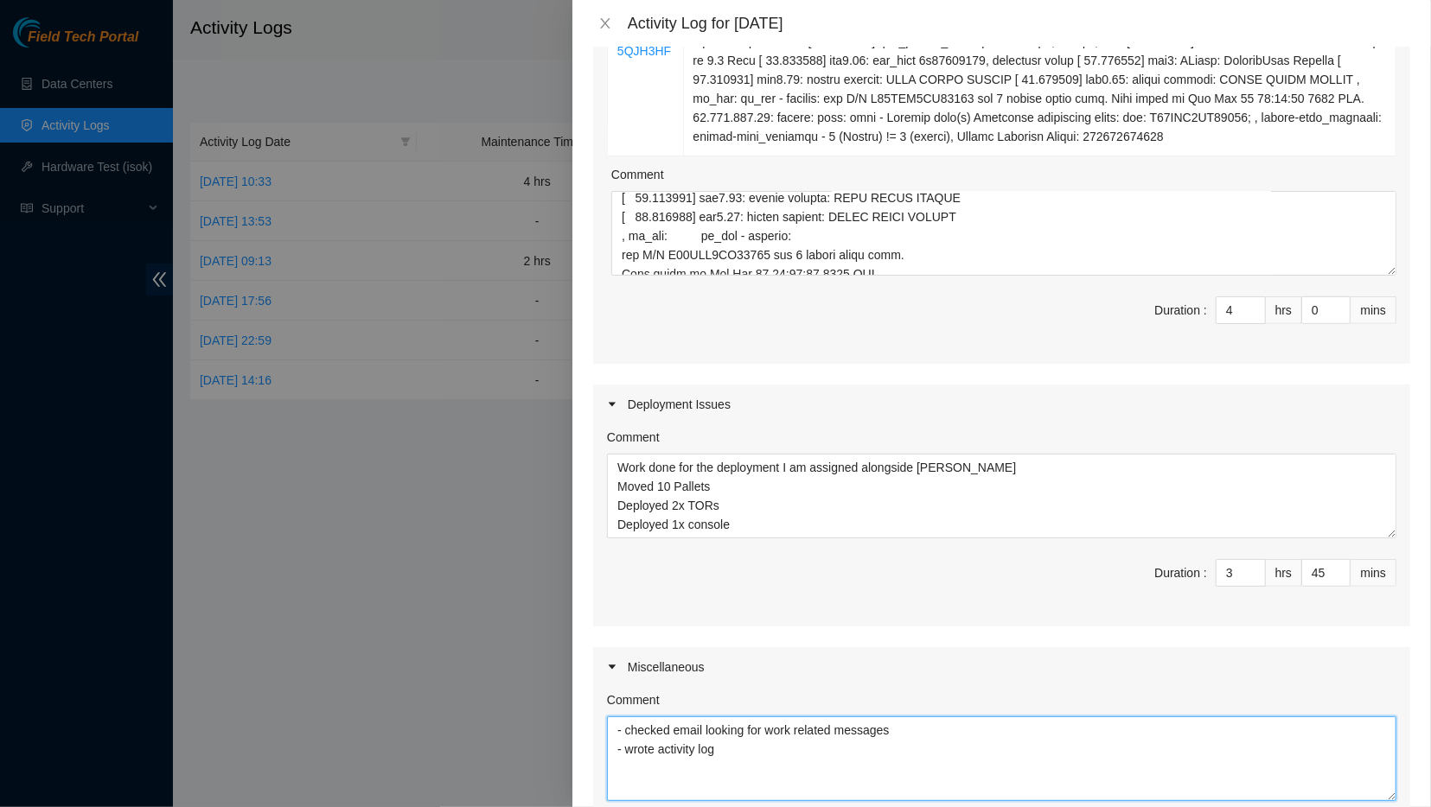
scroll to position [635, 0]
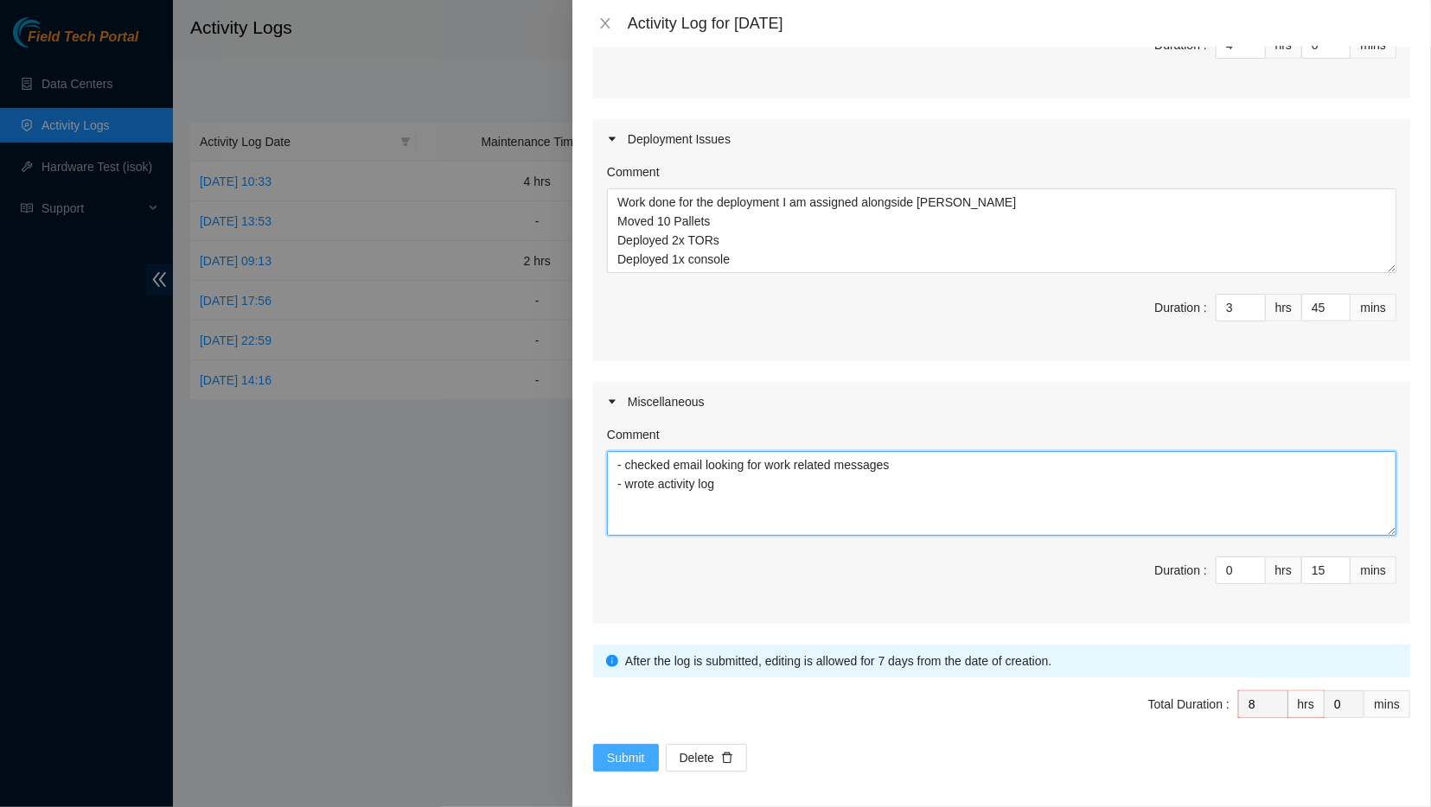
type textarea "- checked email looking for work related messages - wrote activity log"
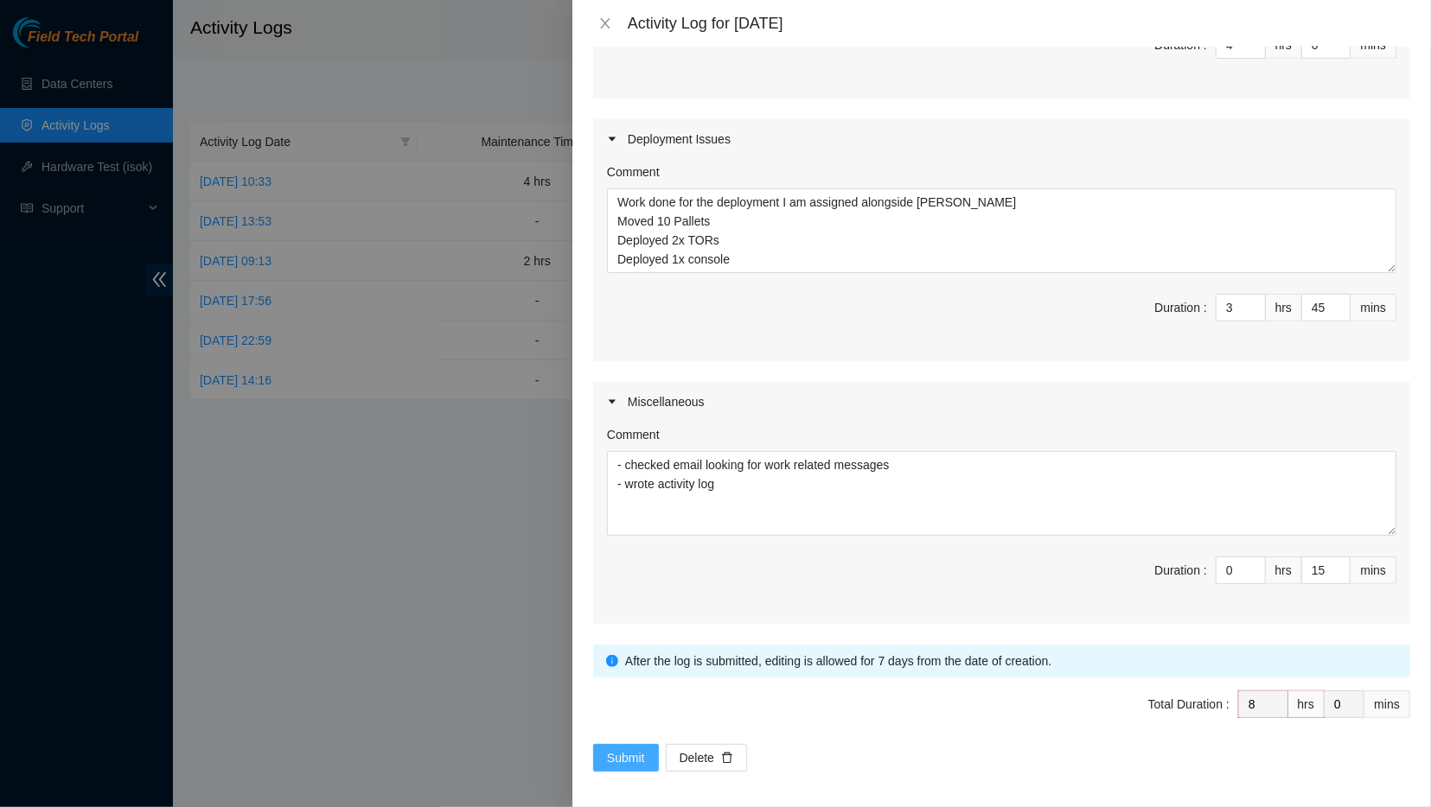
click at [634, 756] on span "Submit" at bounding box center [626, 758] width 38 height 19
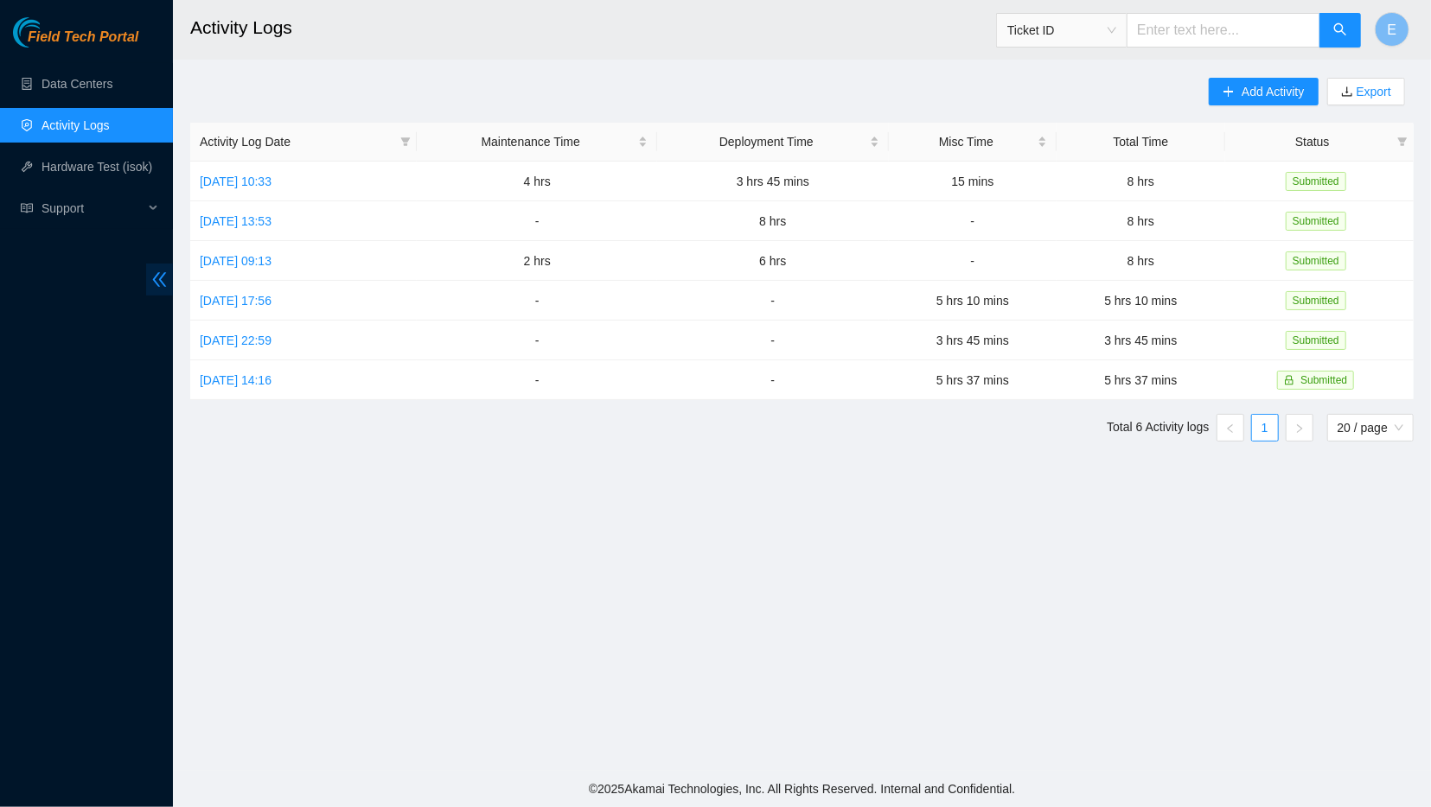
click at [154, 279] on icon "double-left" at bounding box center [160, 279] width 14 height 15
